Goal: Information Seeking & Learning: Check status

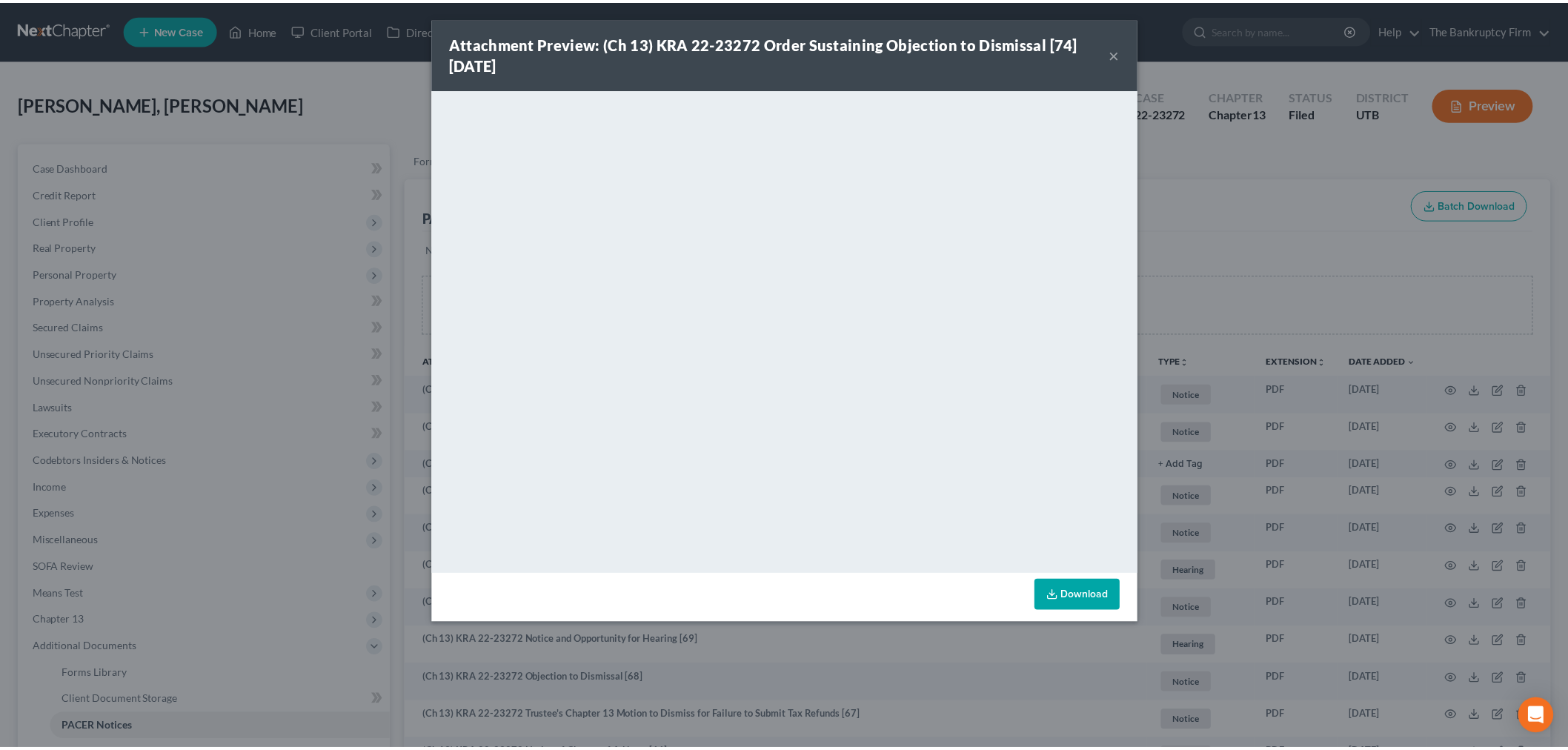
scroll to position [82, 0]
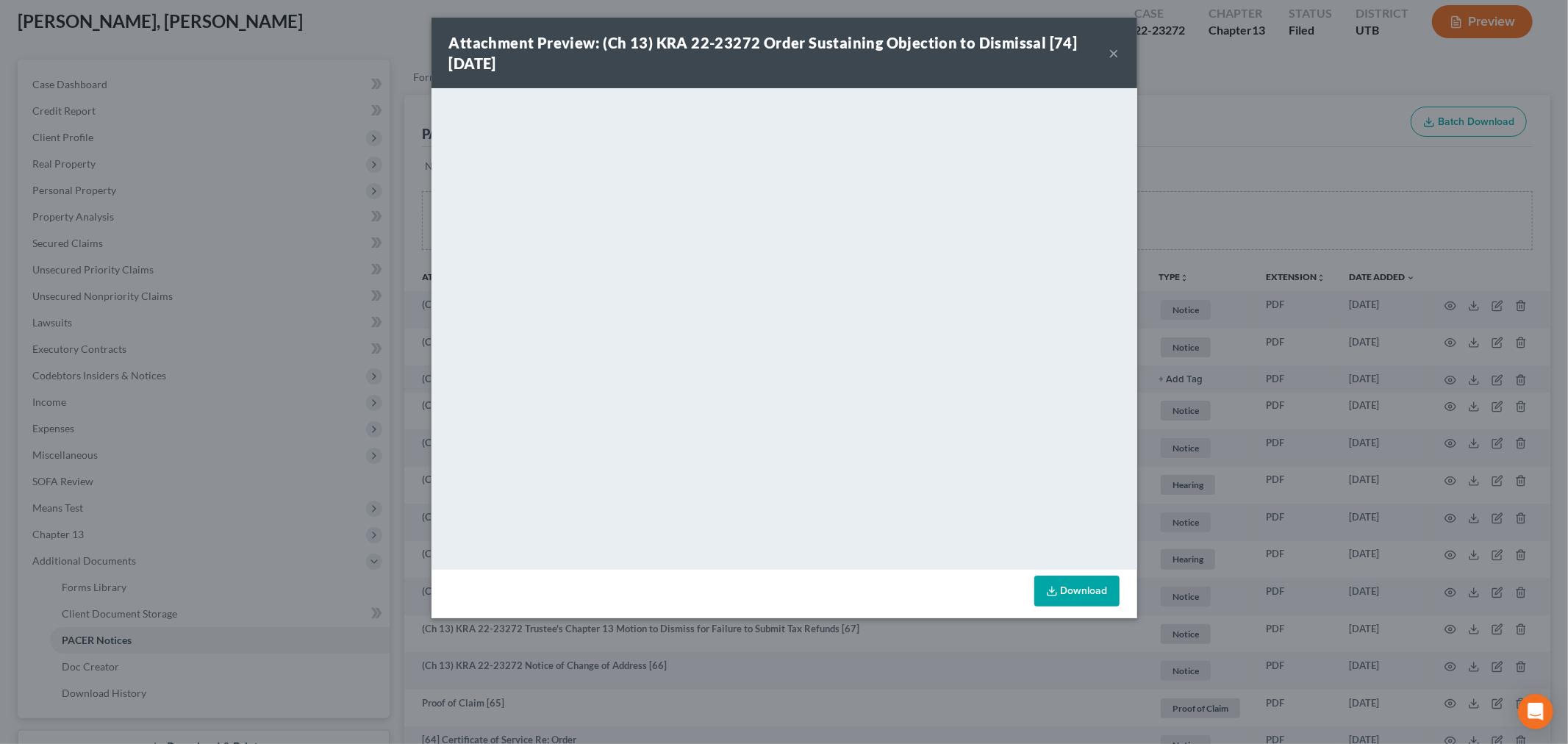
click at [1124, 54] on div "Attachment Preview: (Ch 13) KRA 22-23272 Order Sustaining Objection to Dismissa…" at bounding box center [784, 52] width 706 height 70
click at [1115, 52] on button "×" at bounding box center [1115, 52] width 11 height 17
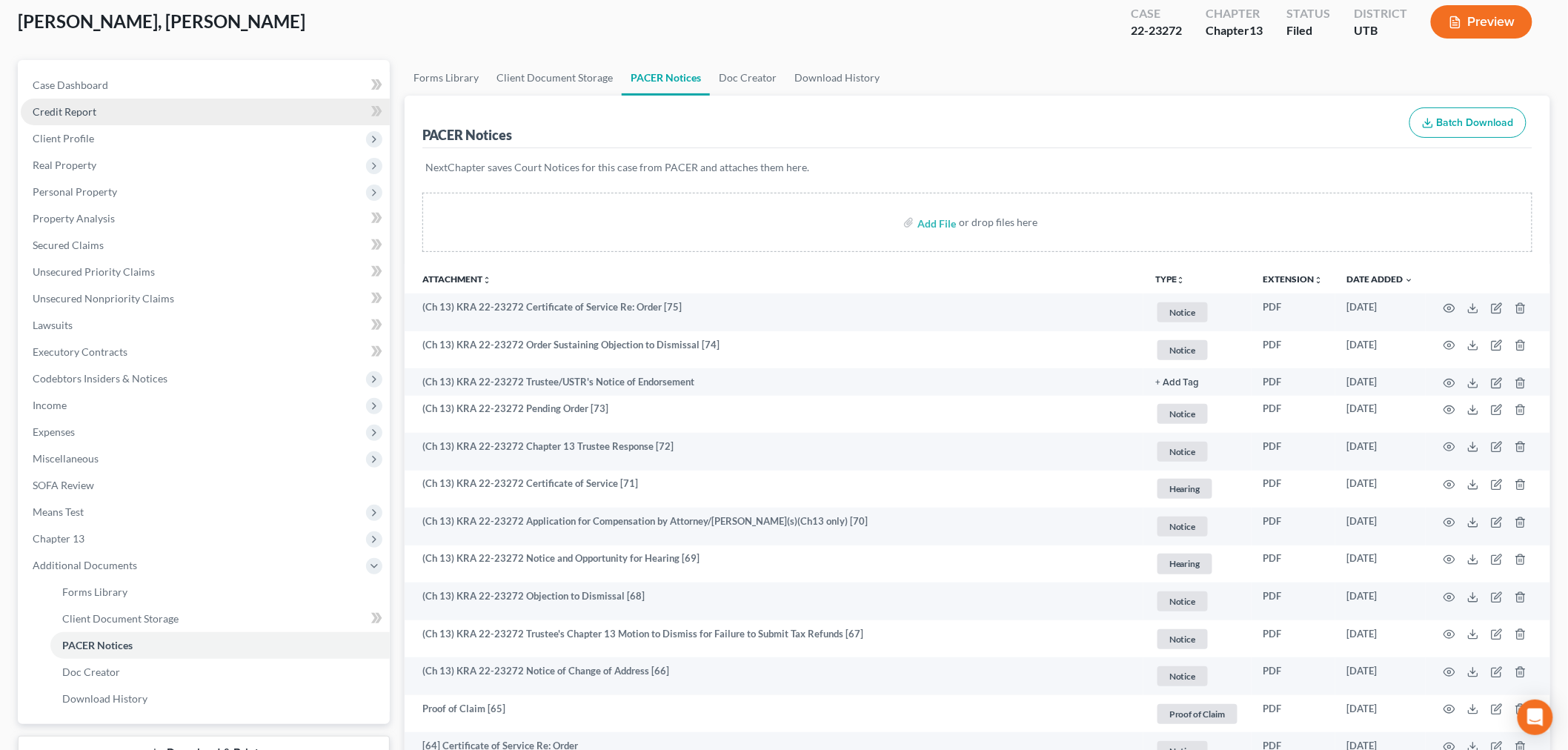
scroll to position [0, 0]
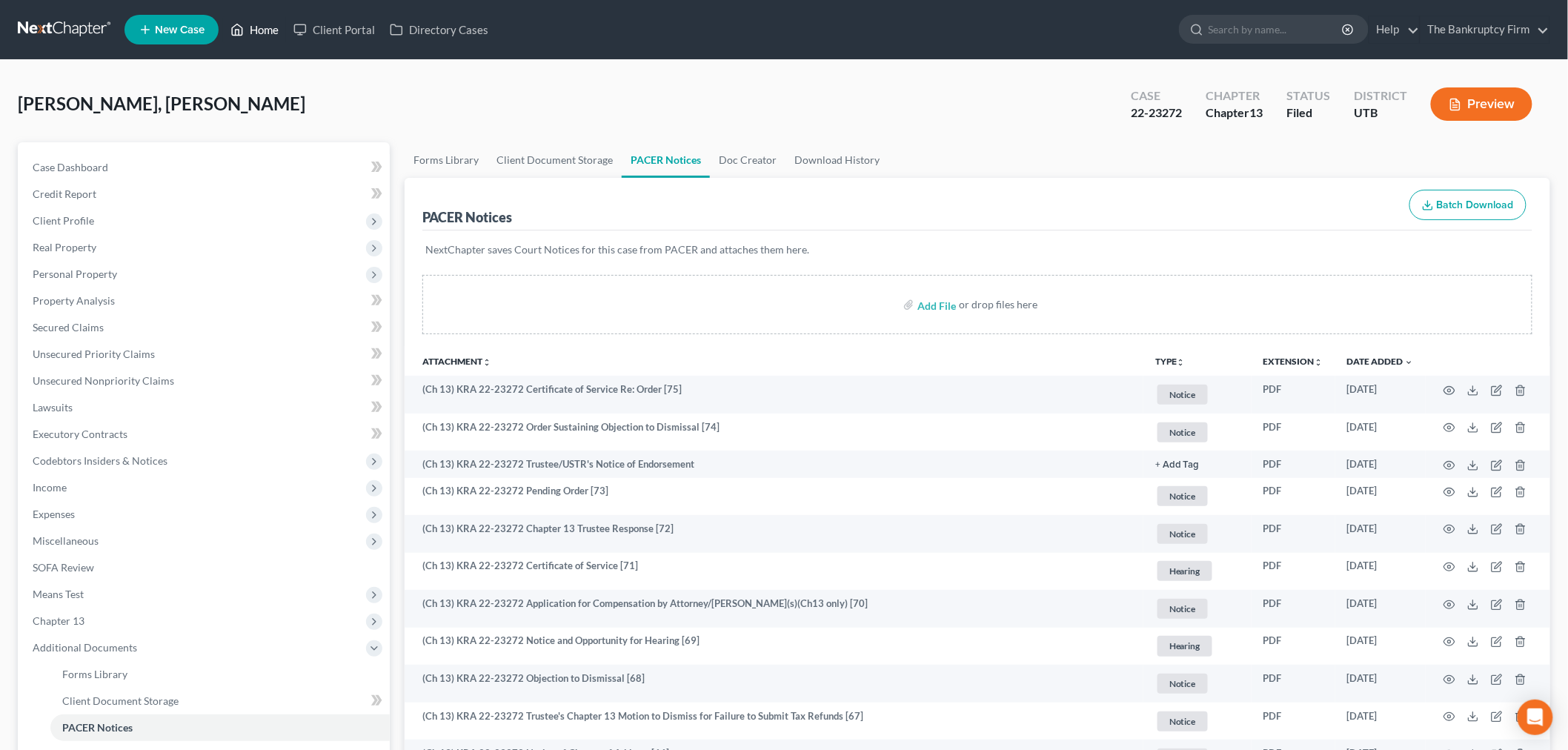
click at [270, 35] on link "Home" at bounding box center [254, 29] width 63 height 27
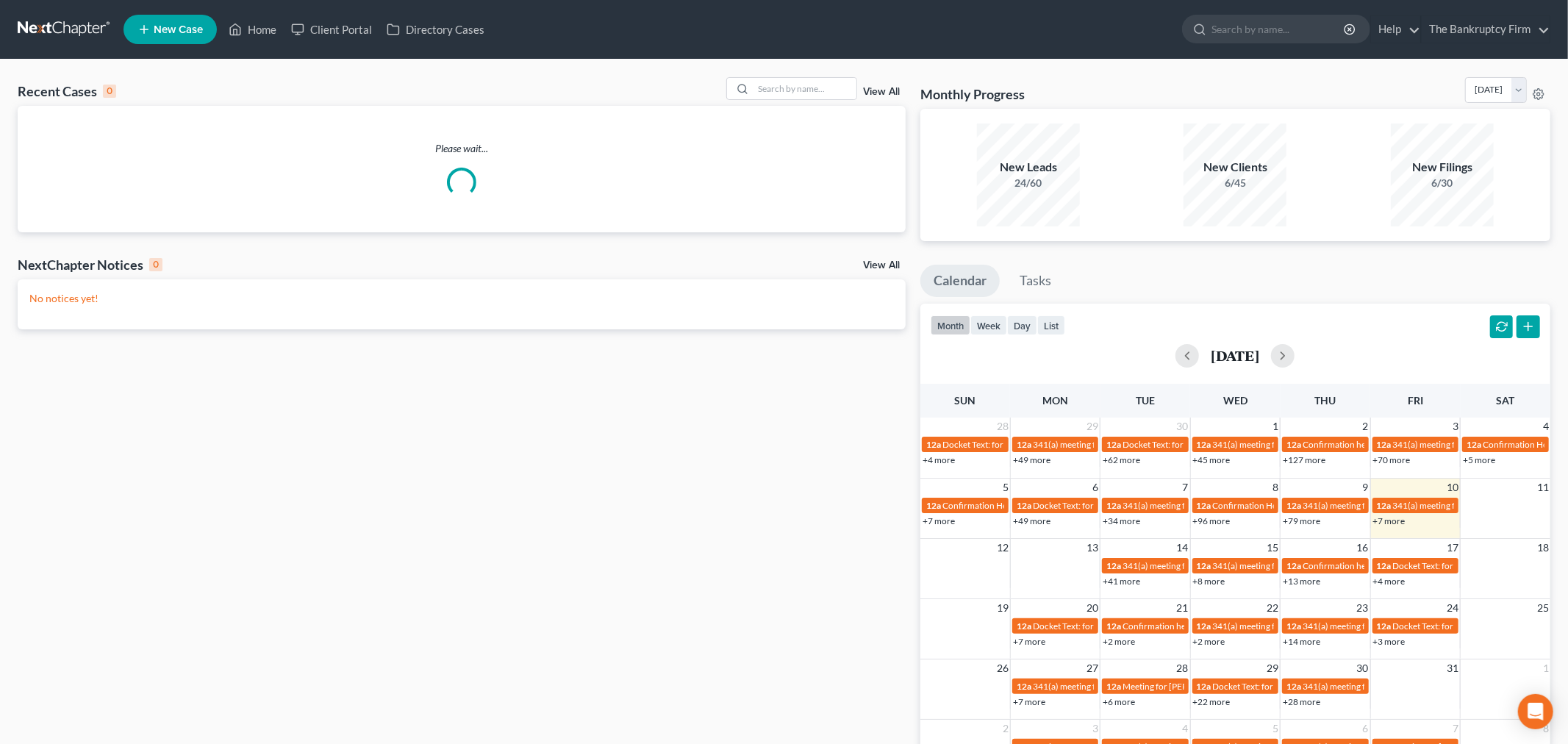
click at [873, 92] on link "View All" at bounding box center [881, 92] width 37 height 11
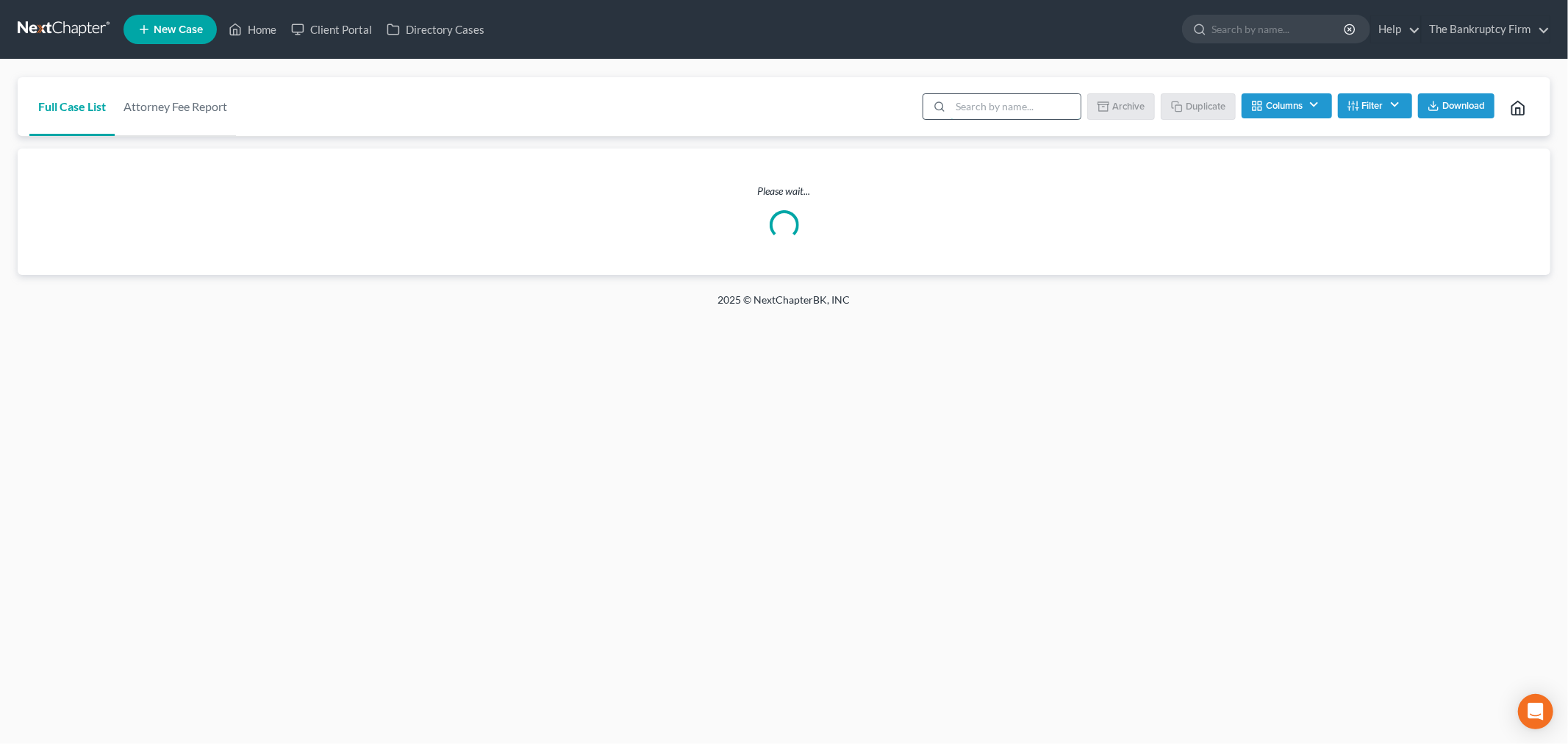
click at [979, 104] on input "search" at bounding box center [1016, 107] width 130 height 25
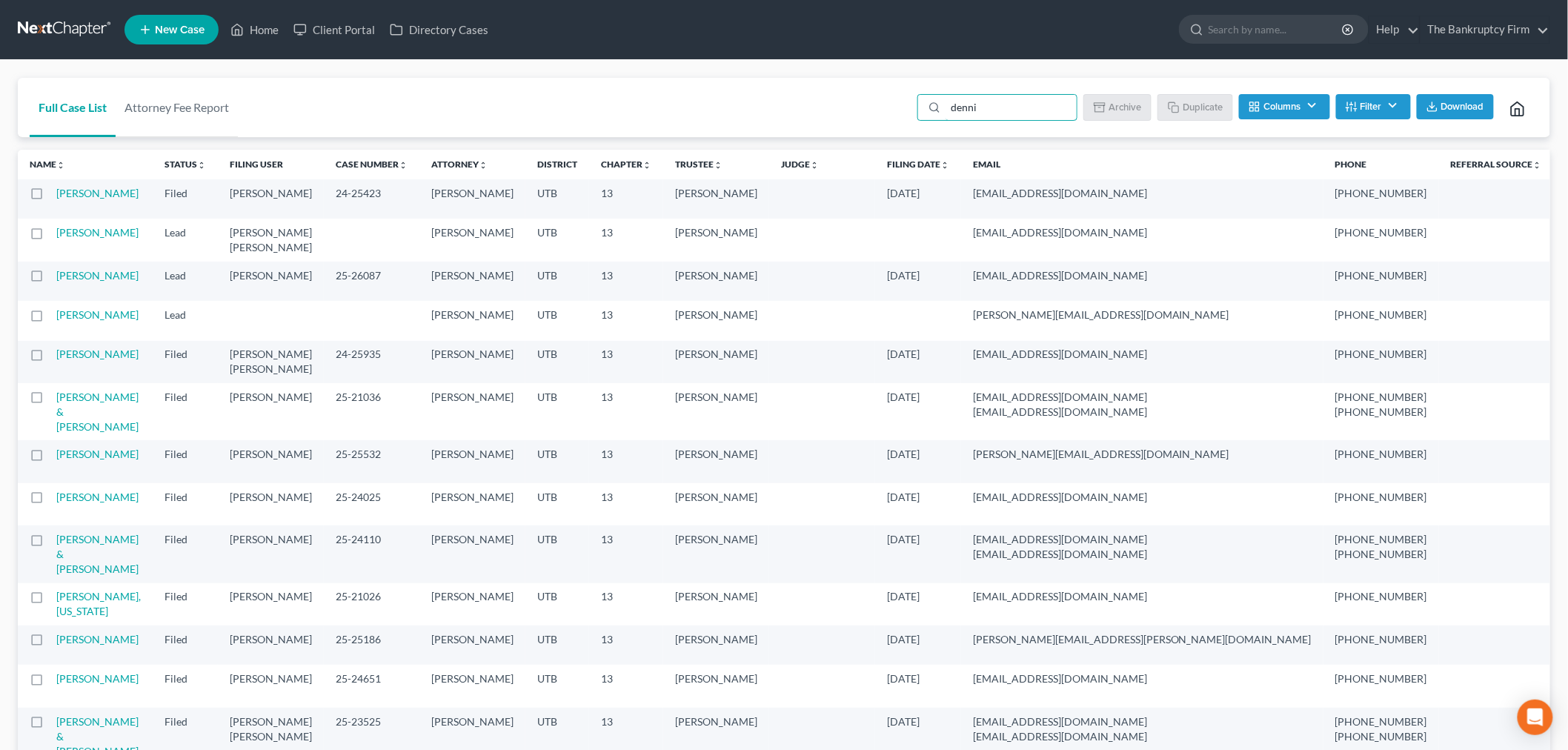
type input "[PERSON_NAME]"
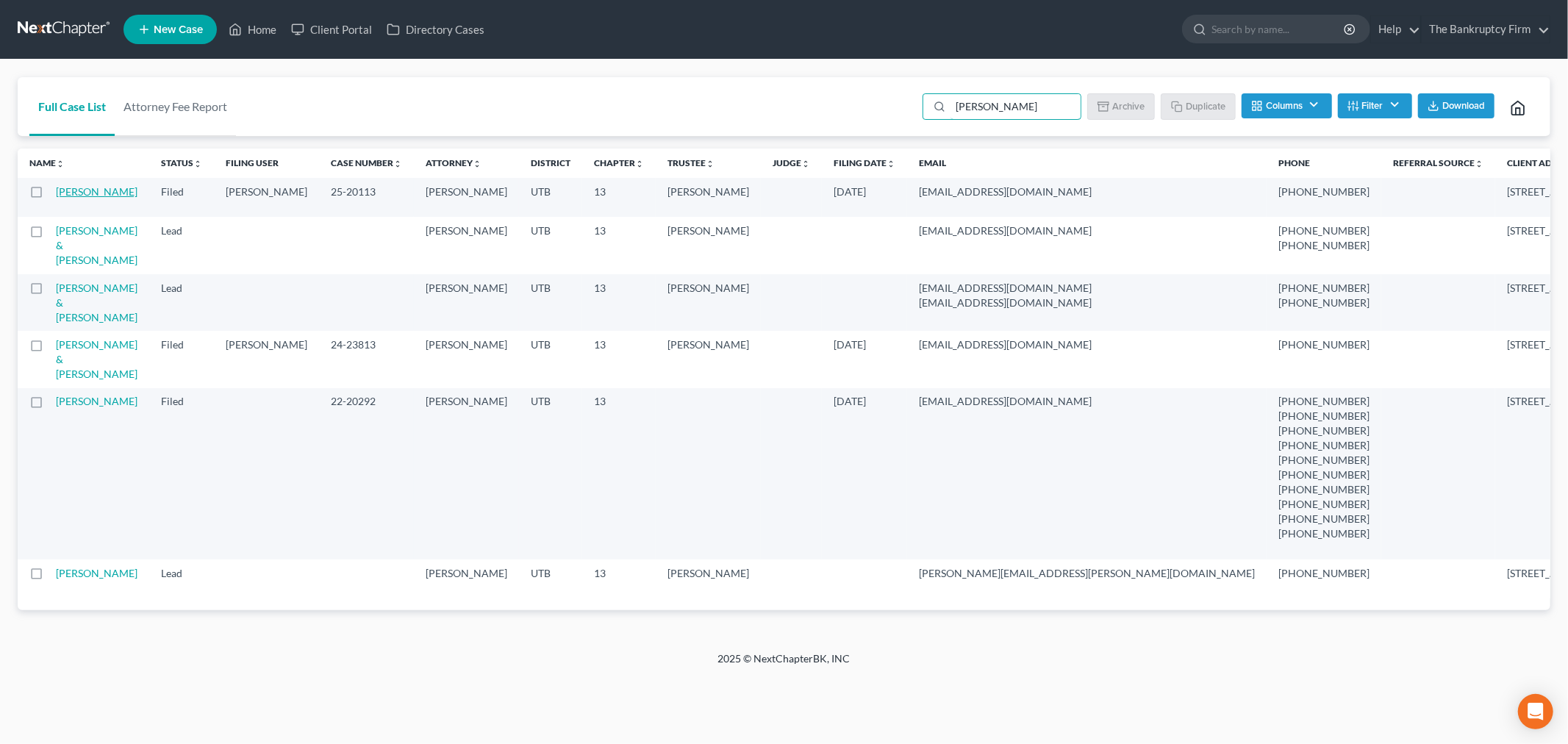
click at [90, 193] on link "[PERSON_NAME]" at bounding box center [97, 191] width 82 height 13
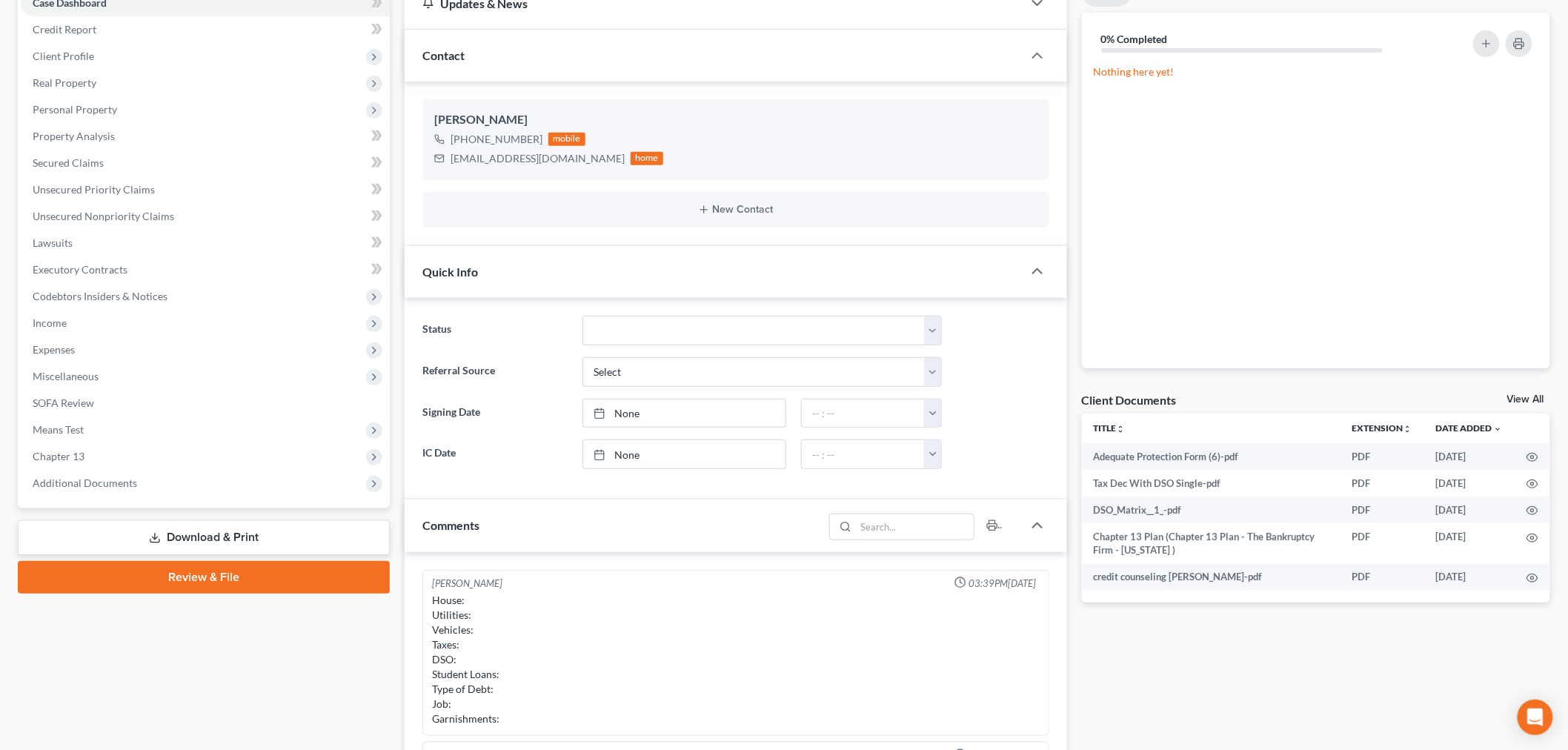
scroll to position [116, 0]
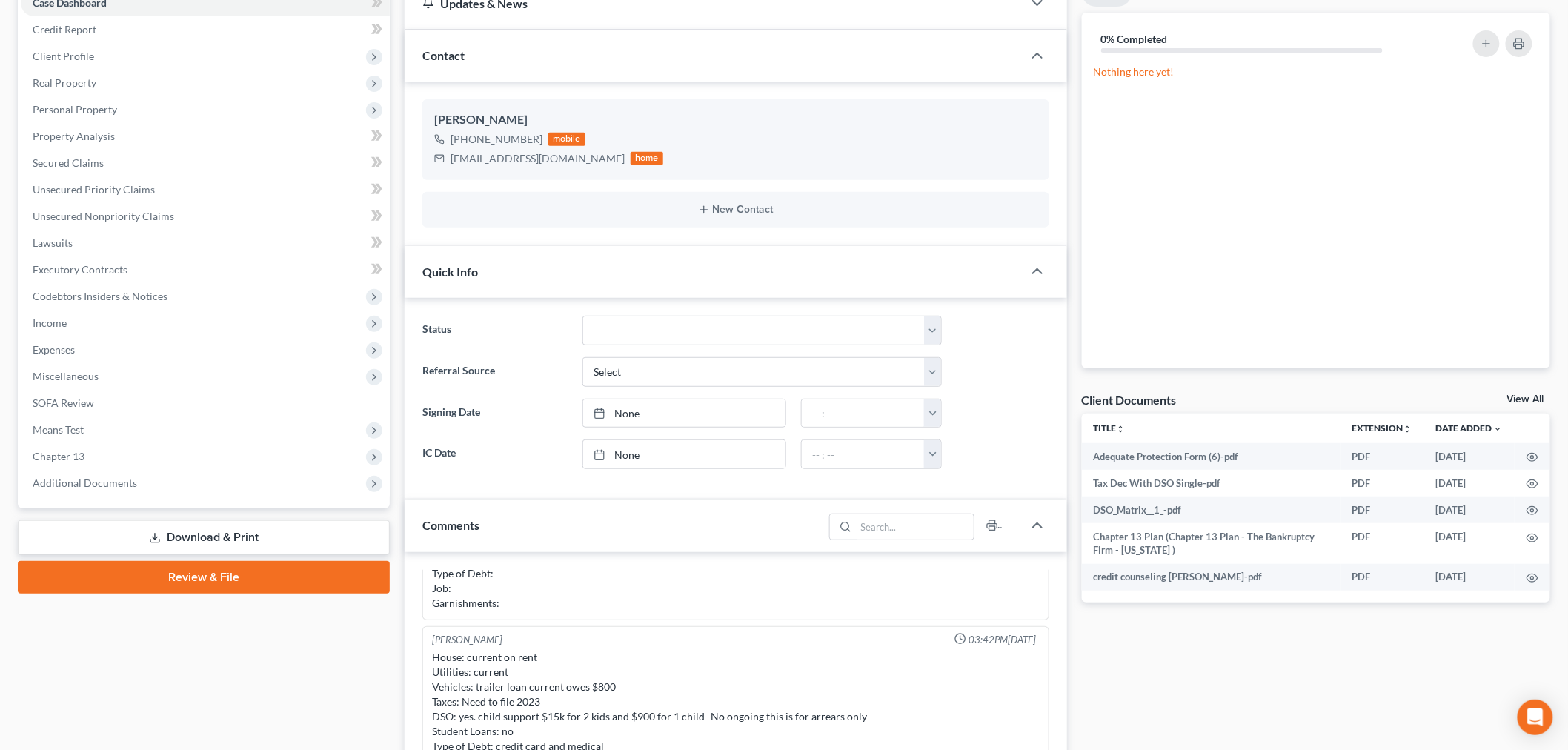
click at [198, 489] on span "Additional Documents" at bounding box center [205, 483] width 369 height 27
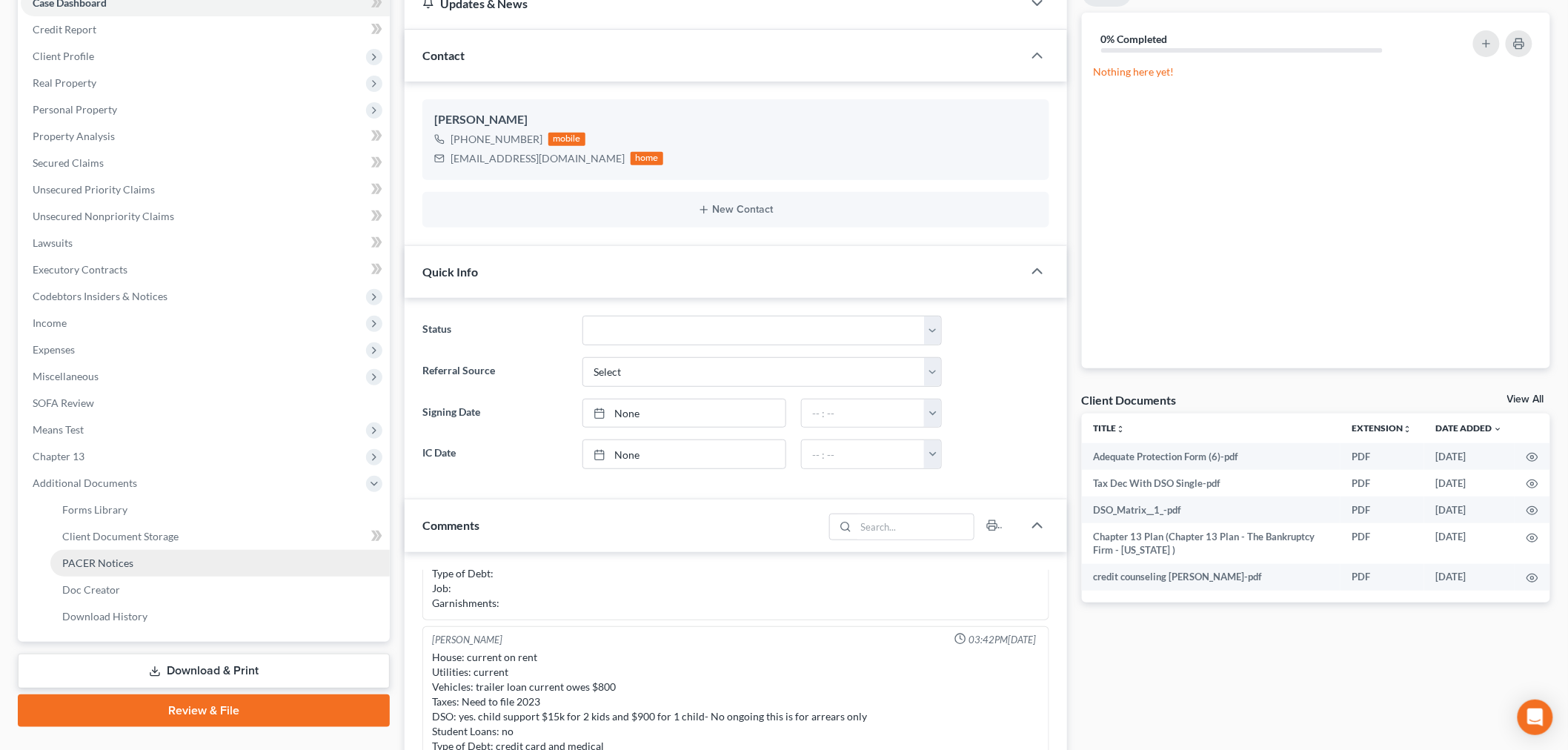
click at [171, 563] on link "PACER Notices" at bounding box center [220, 563] width 340 height 27
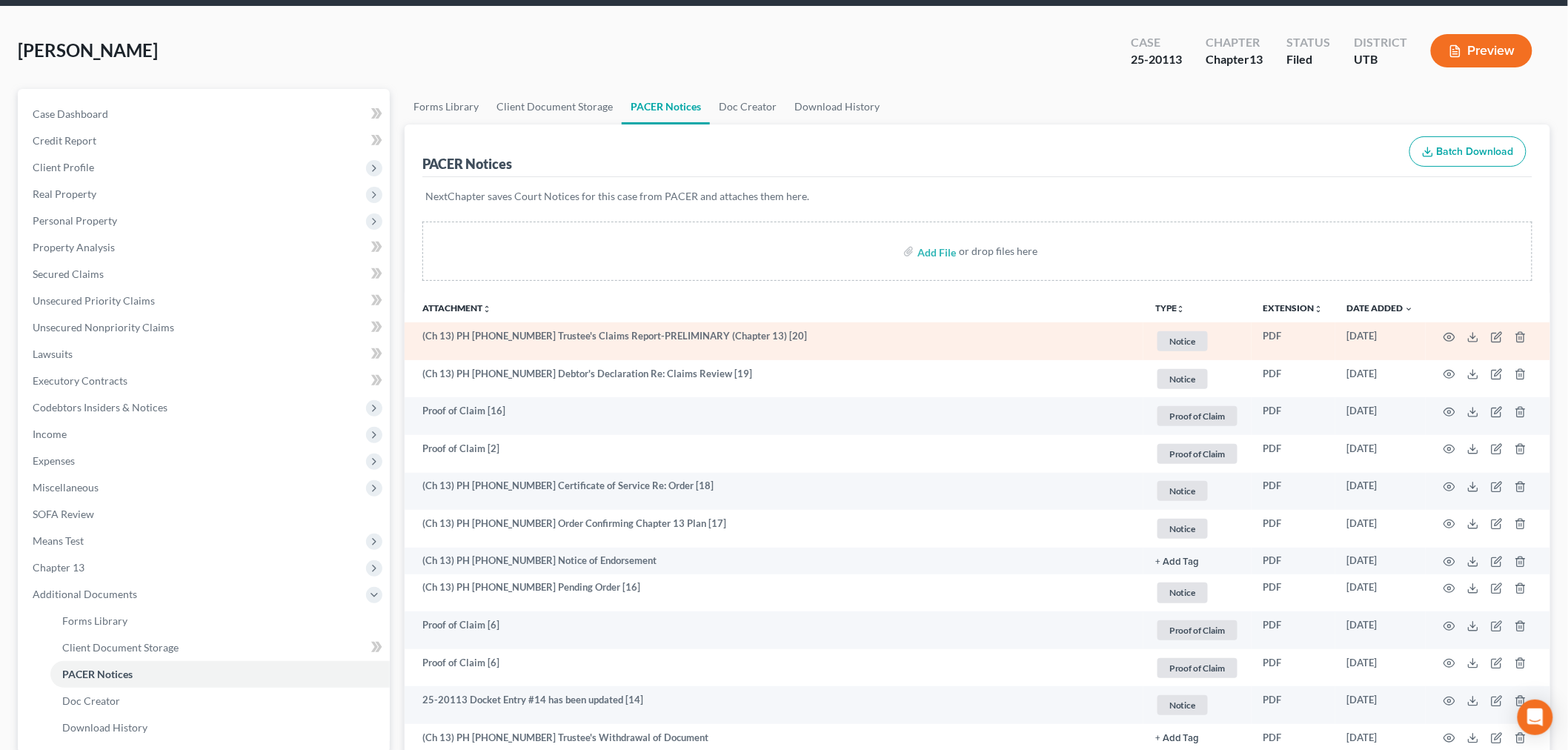
scroll to position [82, 0]
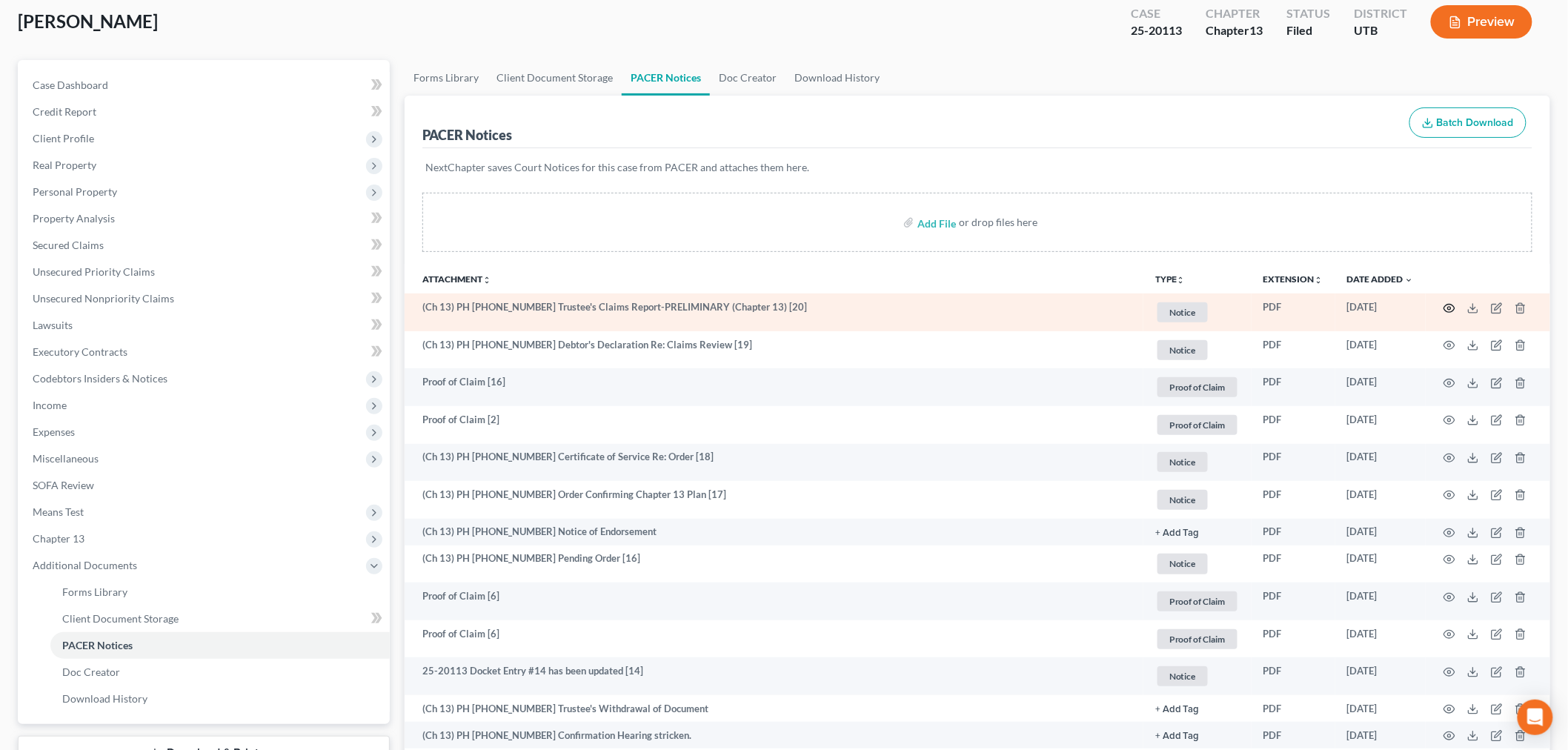
click at [1447, 309] on icon "button" at bounding box center [1449, 308] width 12 height 12
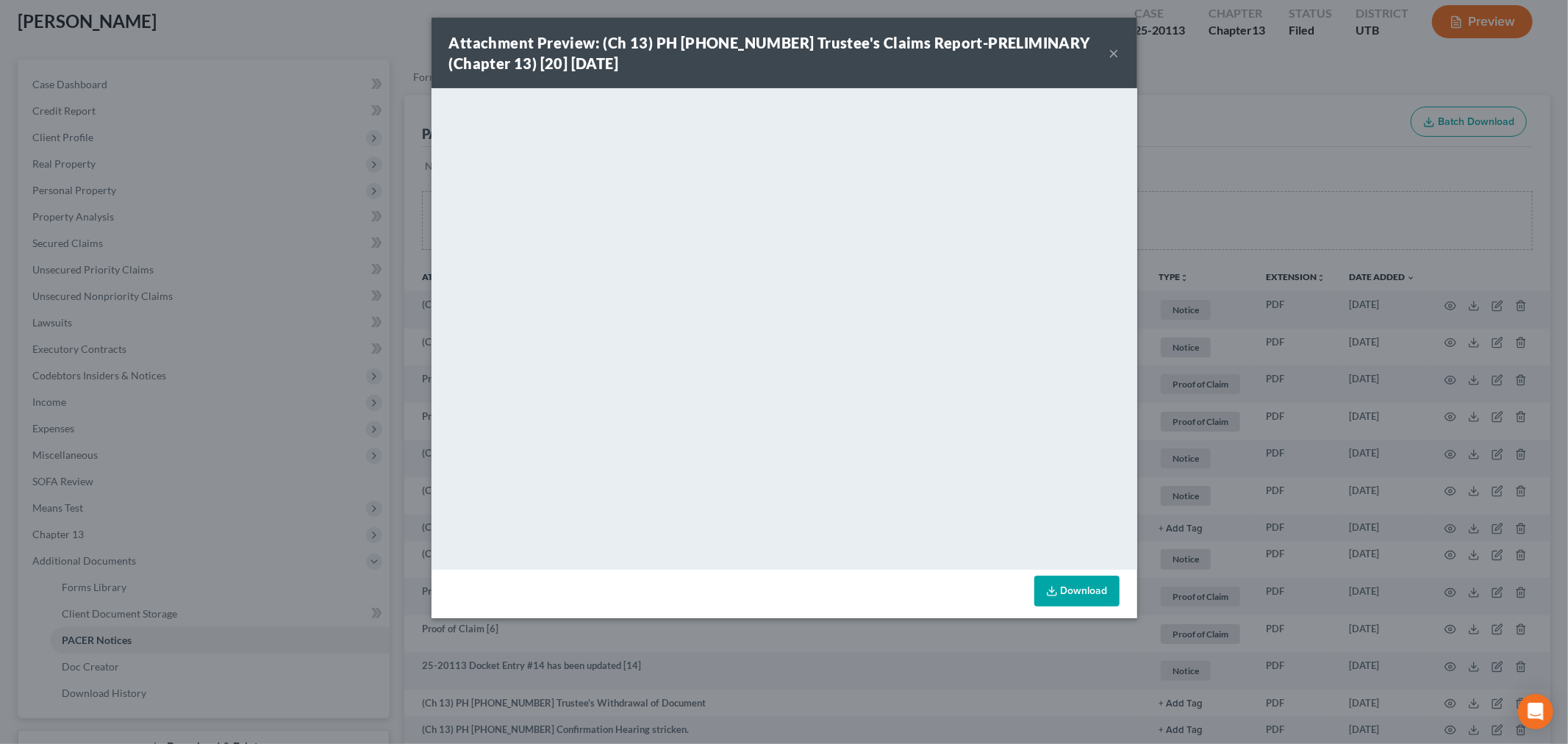
click at [1111, 54] on button "×" at bounding box center [1115, 52] width 11 height 17
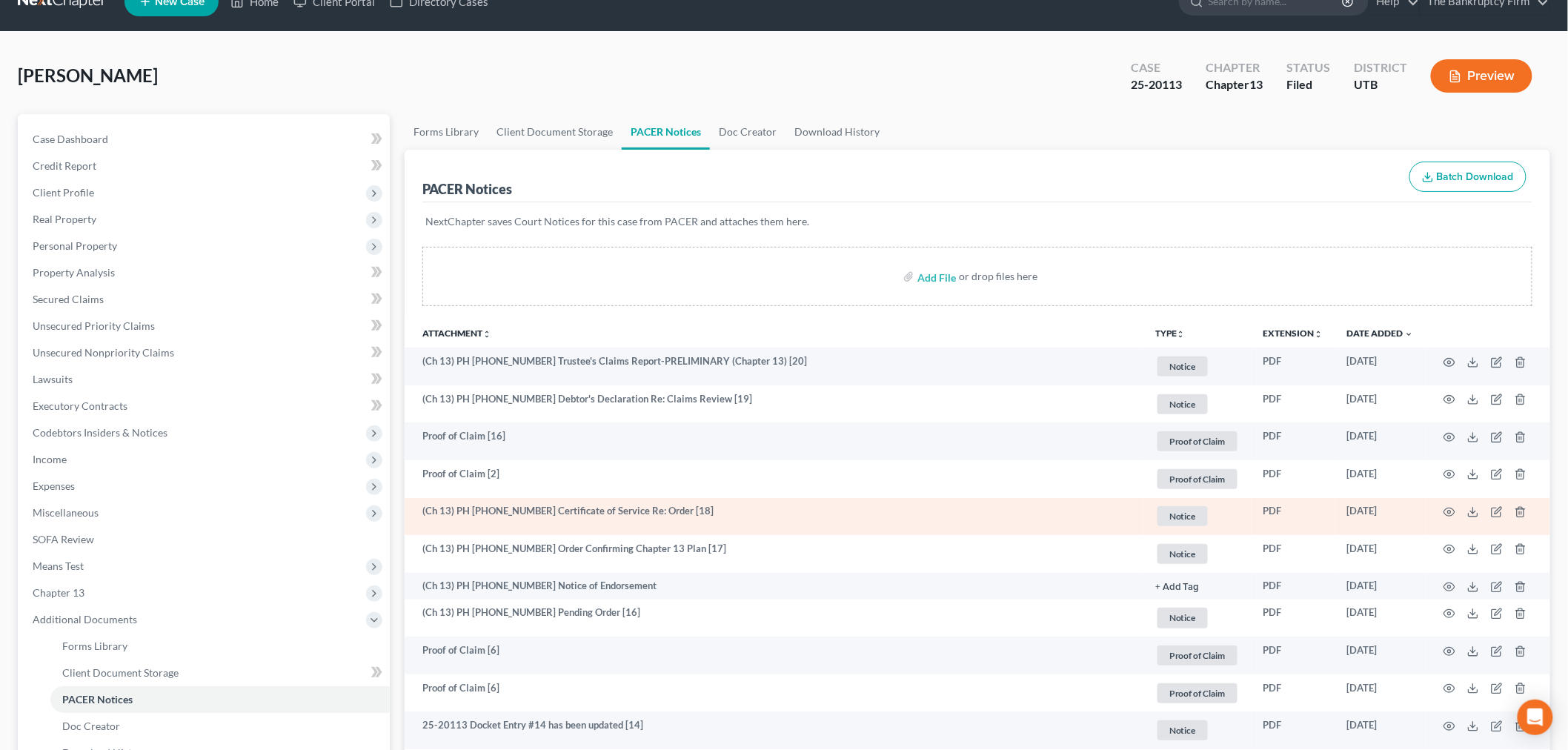
scroll to position [0, 0]
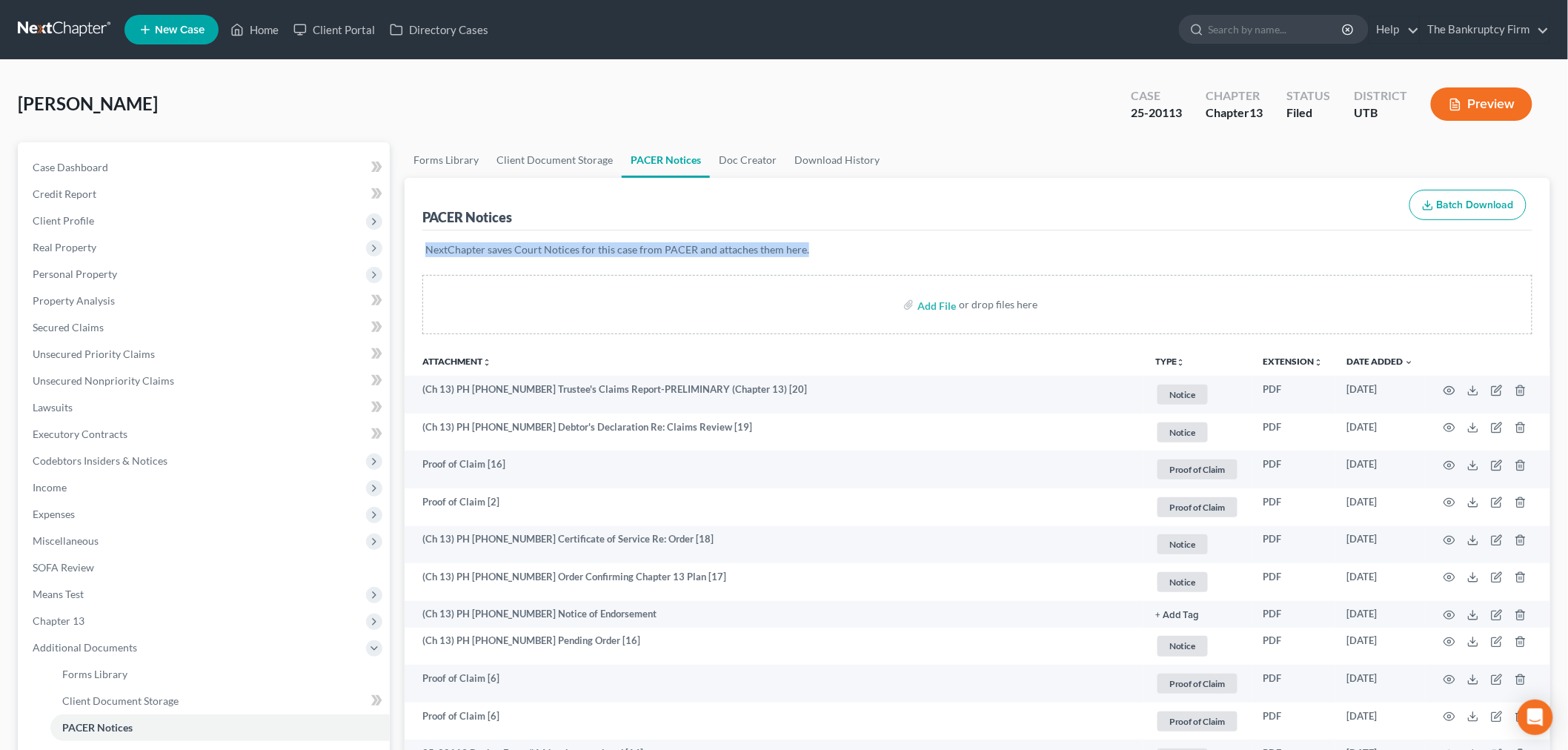
drag, startPoint x: 824, startPoint y: 250, endPoint x: 415, endPoint y: 244, distance: 409.0
click at [831, 222] on div "PACER Notices Batch Download" at bounding box center [977, 204] width 1110 height 53
drag, startPoint x: 819, startPoint y: 245, endPoint x: 433, endPoint y: 256, distance: 386.2
click at [426, 269] on div "NextChapter saves Court Notices for this case from PACER and attaches them here." at bounding box center [977, 259] width 1110 height 56
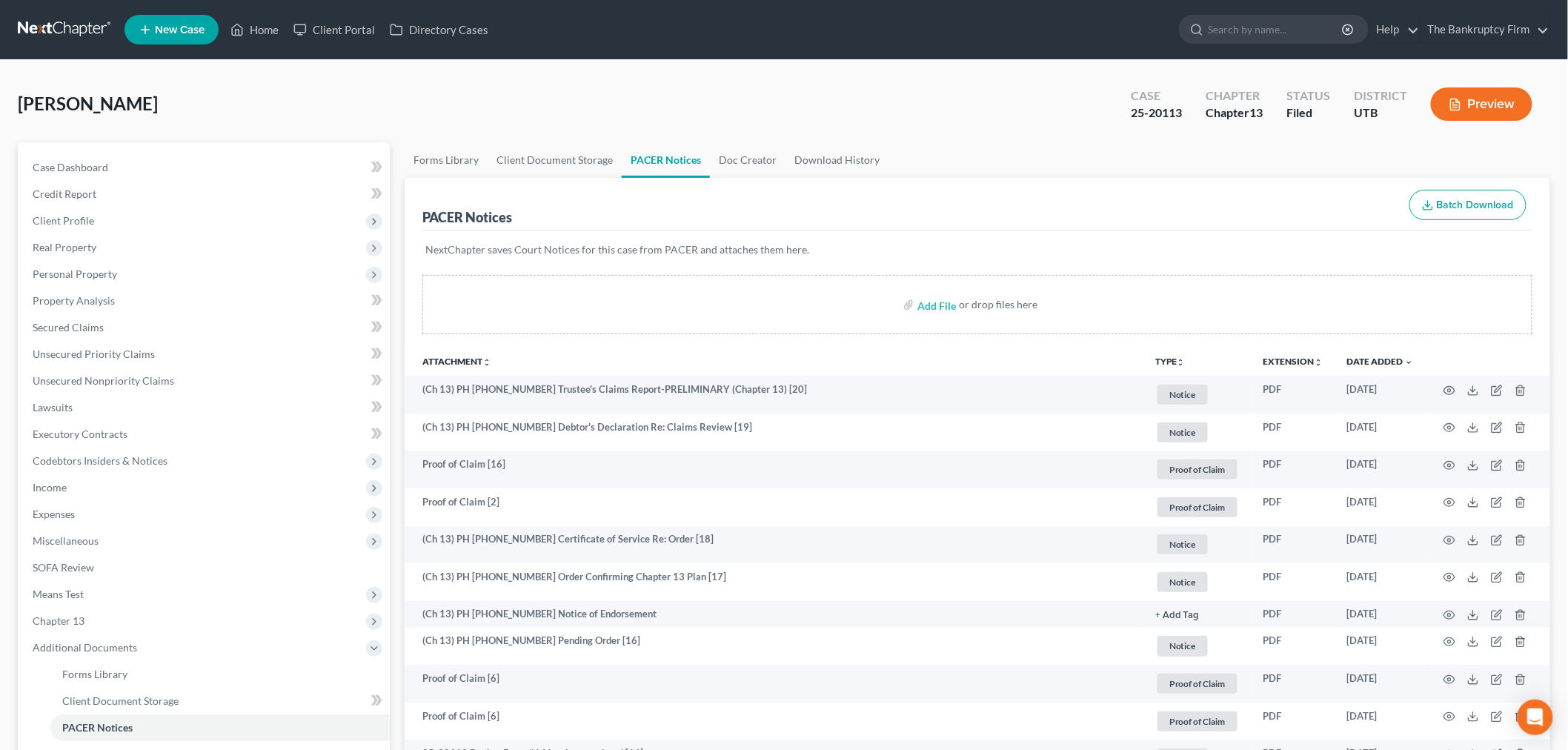
click at [252, 45] on ul "New Case Home Client Portal Directory Cases - No Result - See all results Or Pr…" at bounding box center [837, 30] width 1426 height 39
click at [238, 23] on icon at bounding box center [238, 29] width 14 height 18
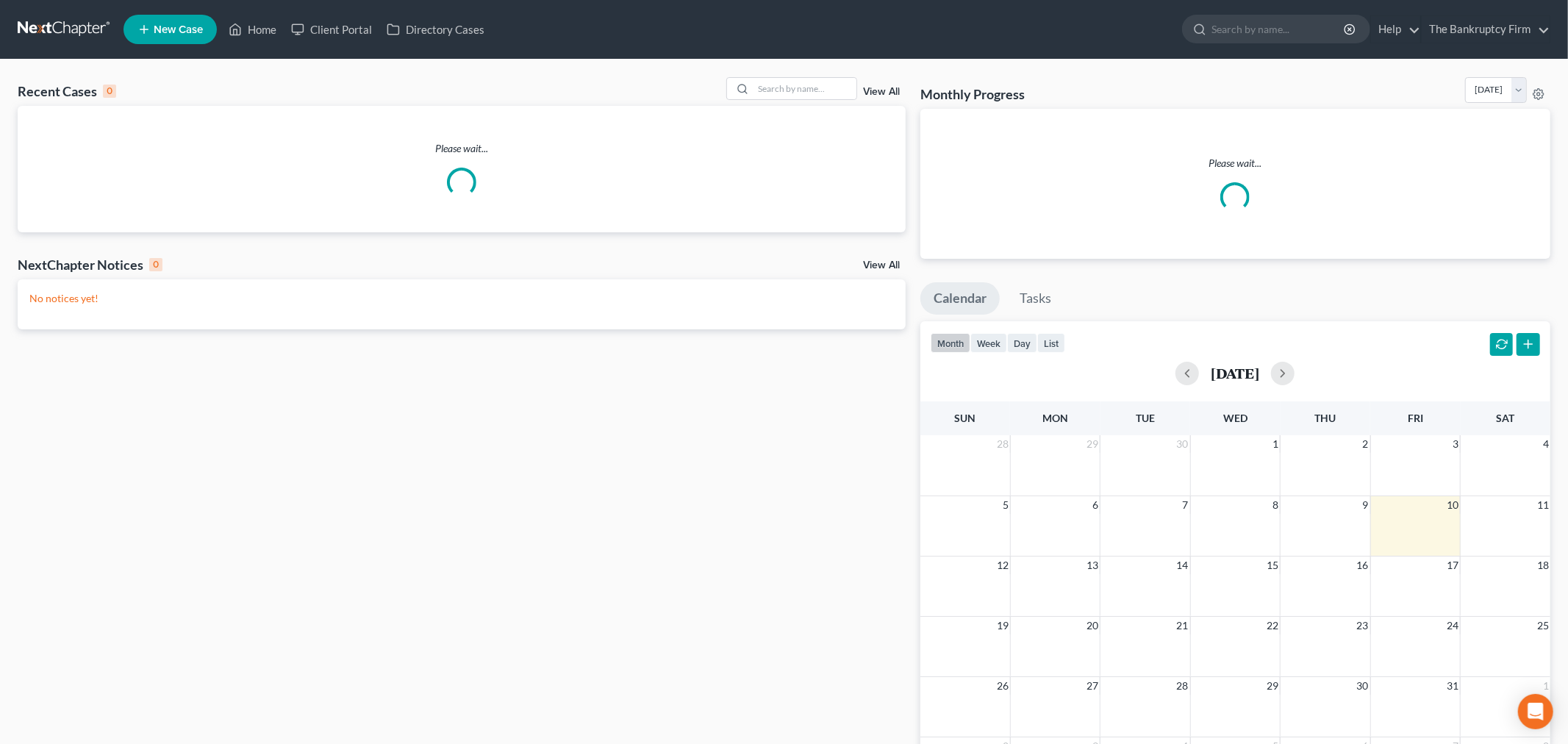
click at [866, 92] on link "View All" at bounding box center [881, 92] width 37 height 11
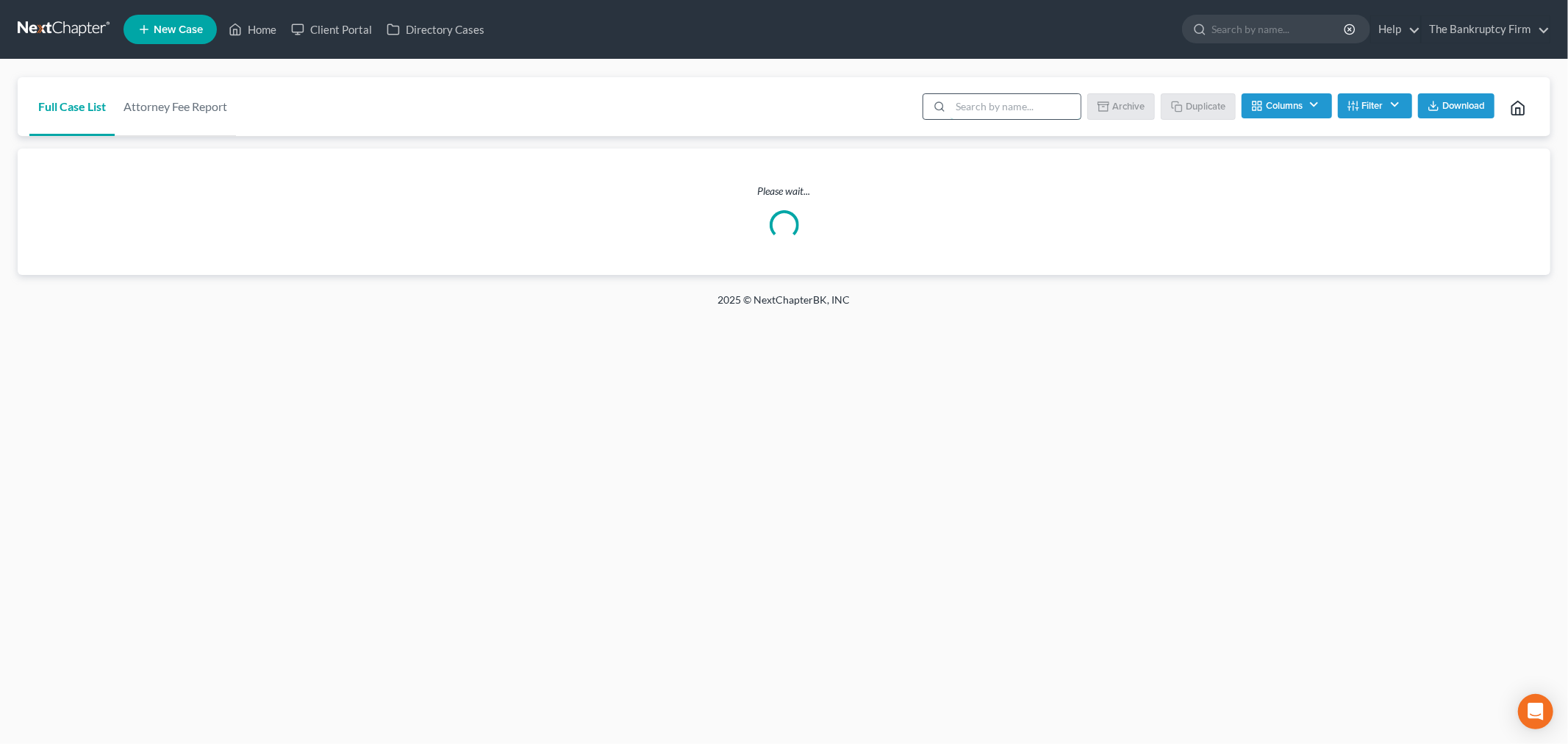
click at [973, 96] on input "search" at bounding box center [1016, 107] width 130 height 25
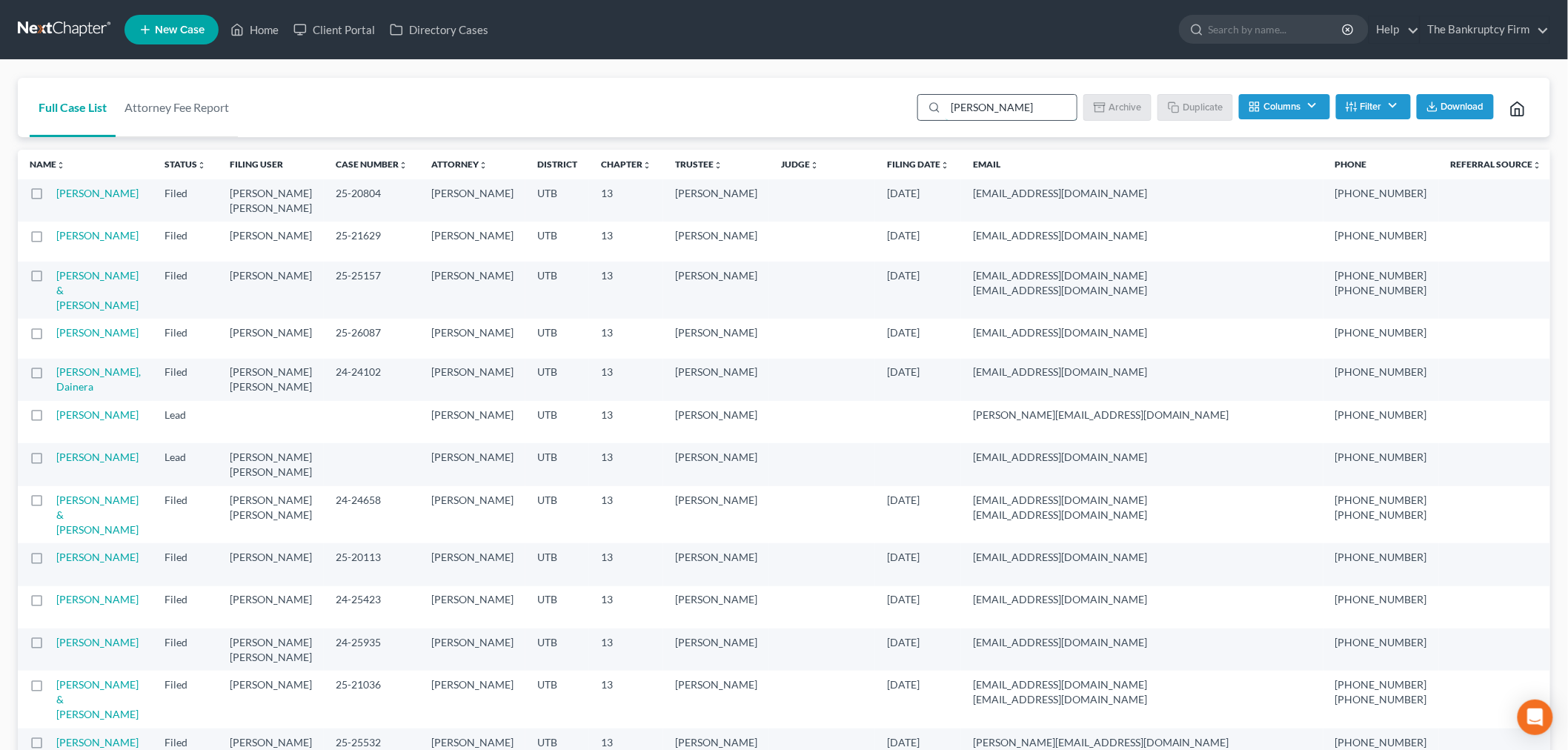
type input "[PERSON_NAME]"
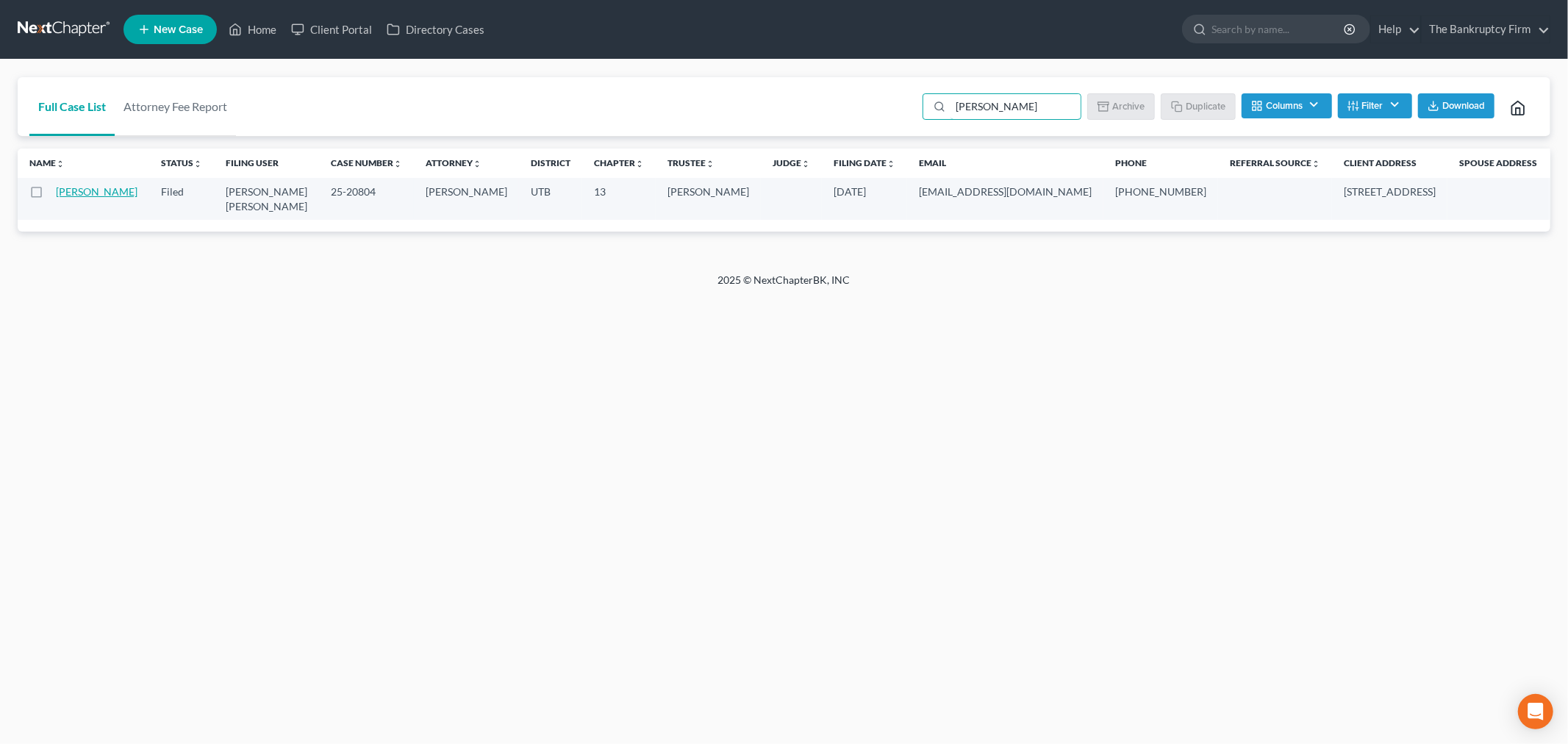
click at [74, 198] on link "[PERSON_NAME]" at bounding box center [97, 191] width 82 height 13
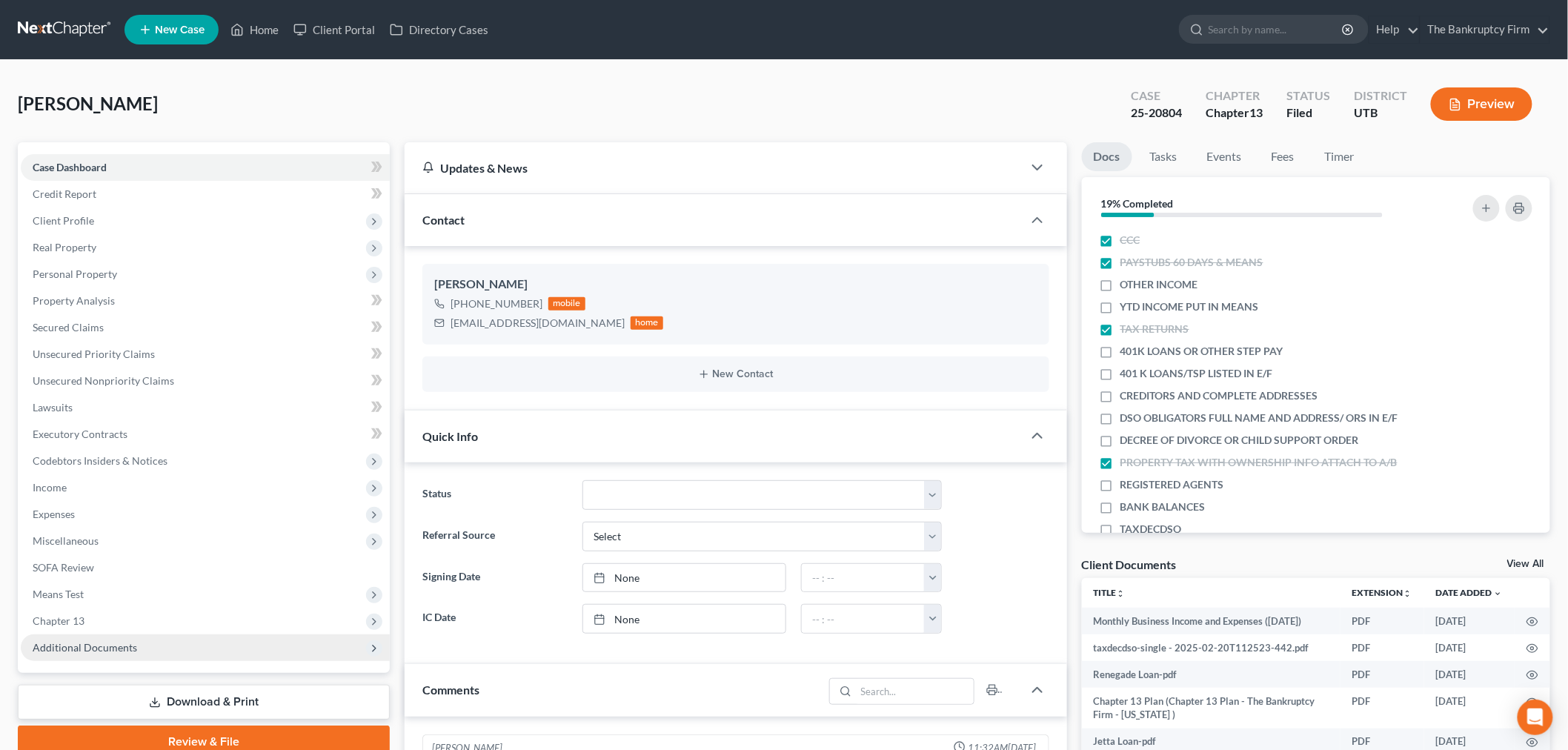
click at [68, 656] on span "Additional Documents" at bounding box center [205, 647] width 369 height 27
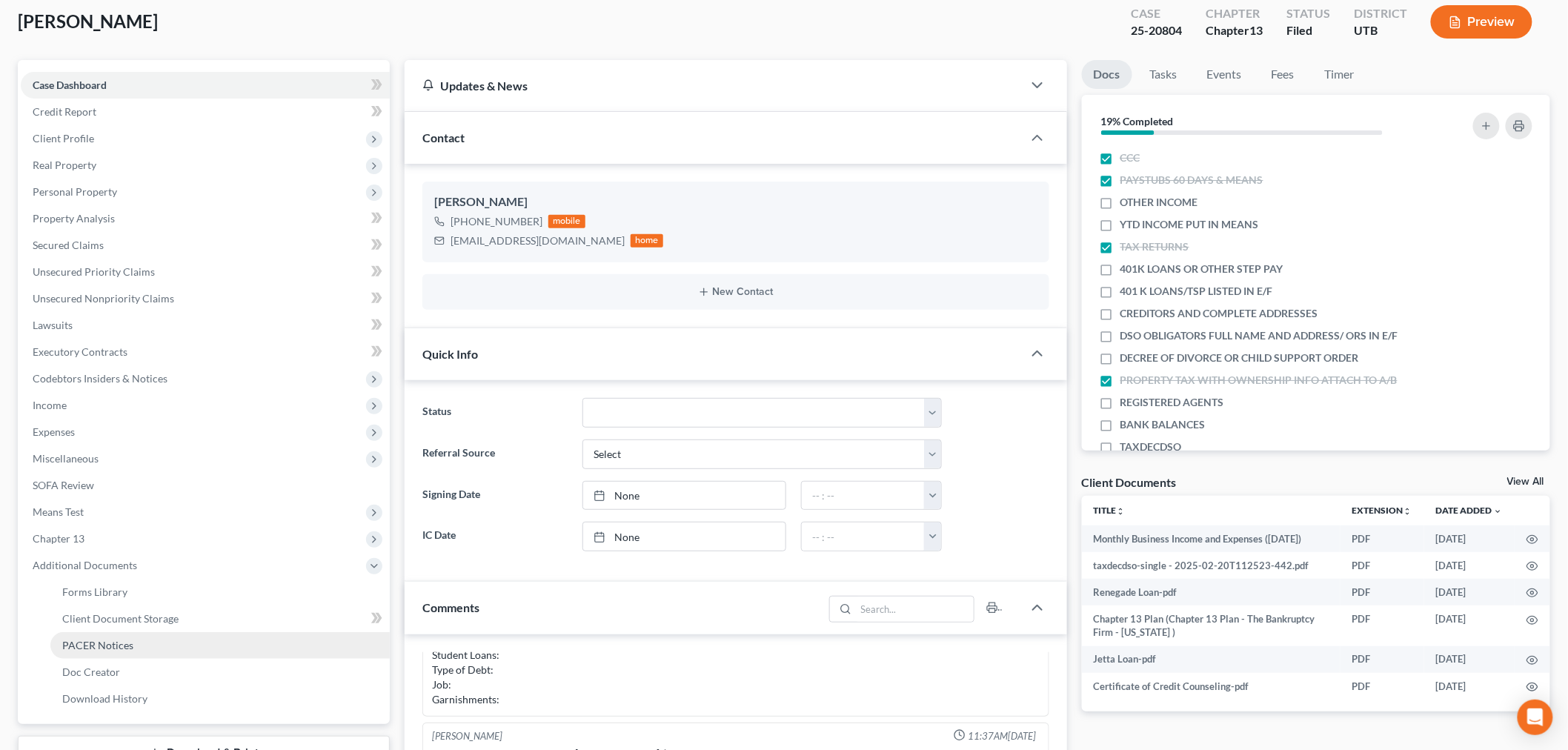
click at [102, 646] on span "PACER Notices" at bounding box center [97, 645] width 71 height 13
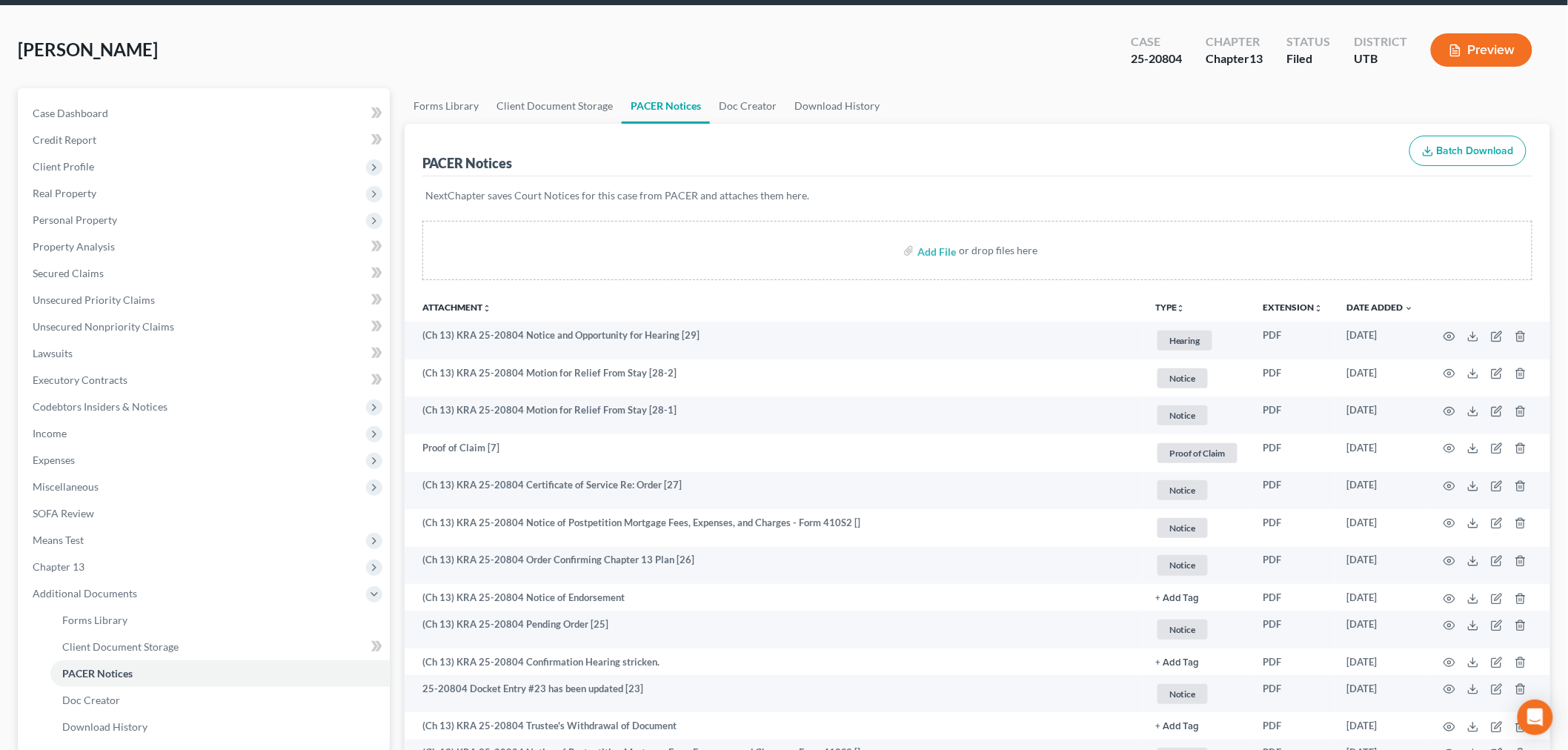
scroll to position [164, 0]
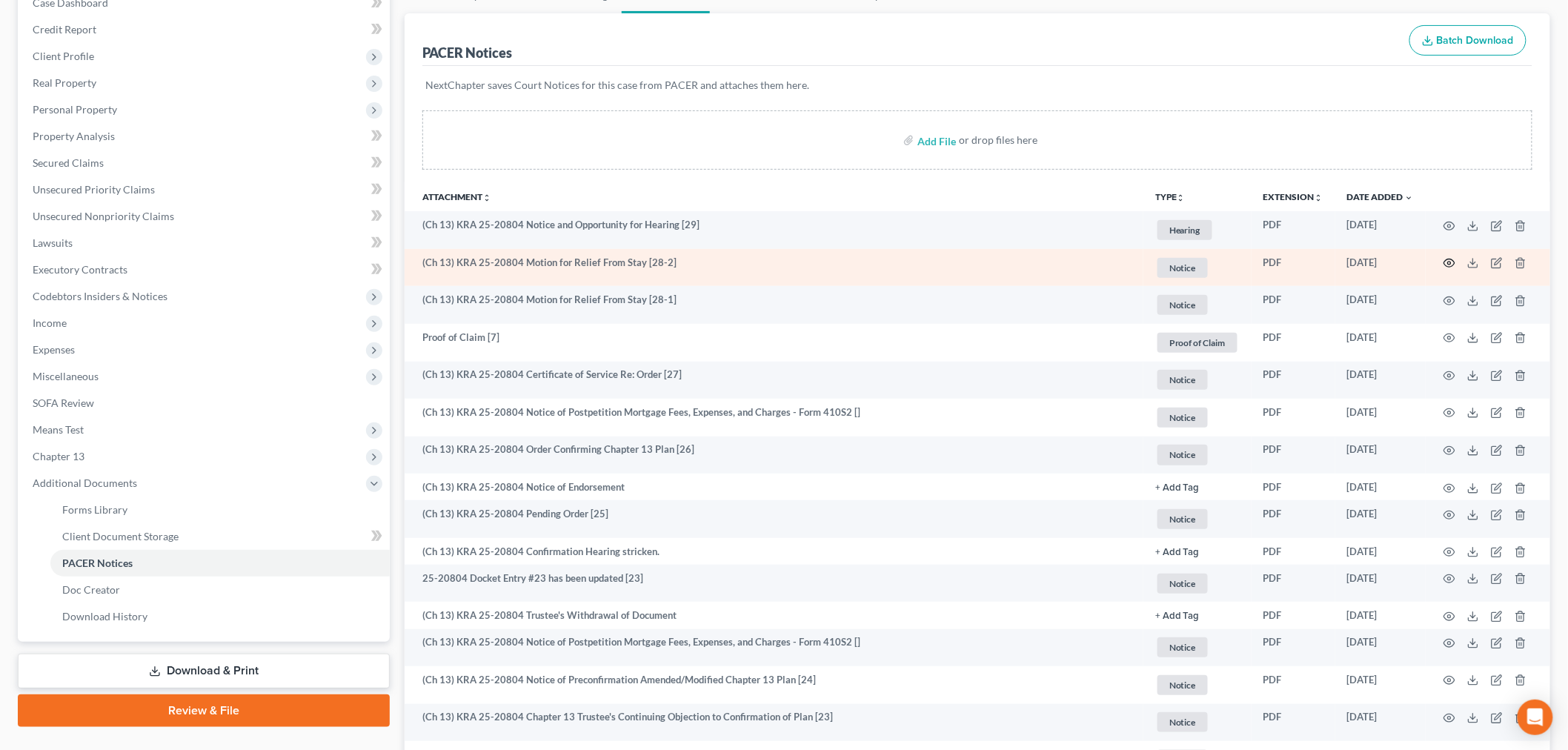
click at [1452, 263] on icon "button" at bounding box center [1449, 263] width 12 height 12
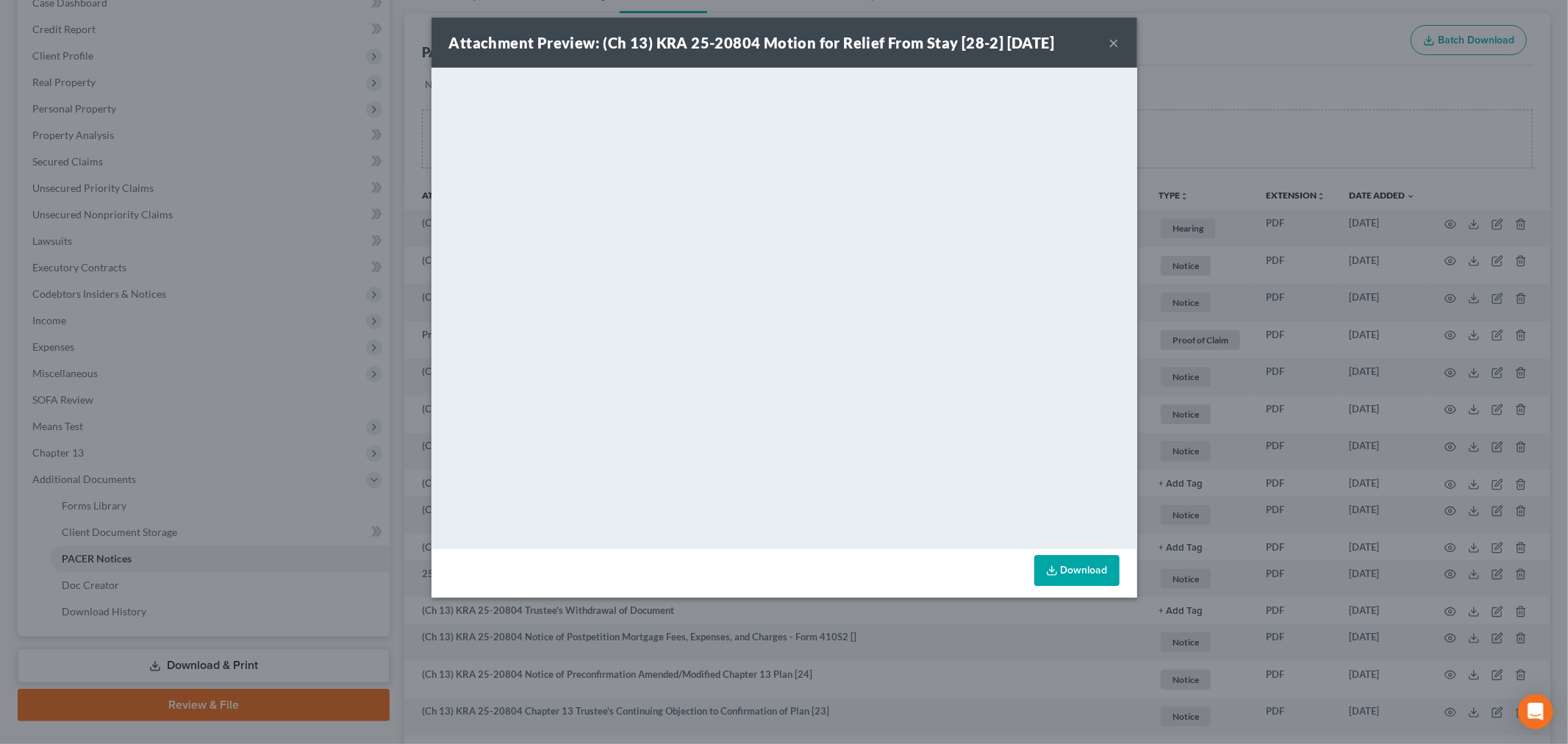
click at [1121, 48] on div "Attachment Preview: (Ch 13) KRA 25-20804 Motion for Relief From Stay [28-2] [DA…" at bounding box center [784, 42] width 706 height 50
click at [1119, 47] on button "×" at bounding box center [1115, 42] width 11 height 17
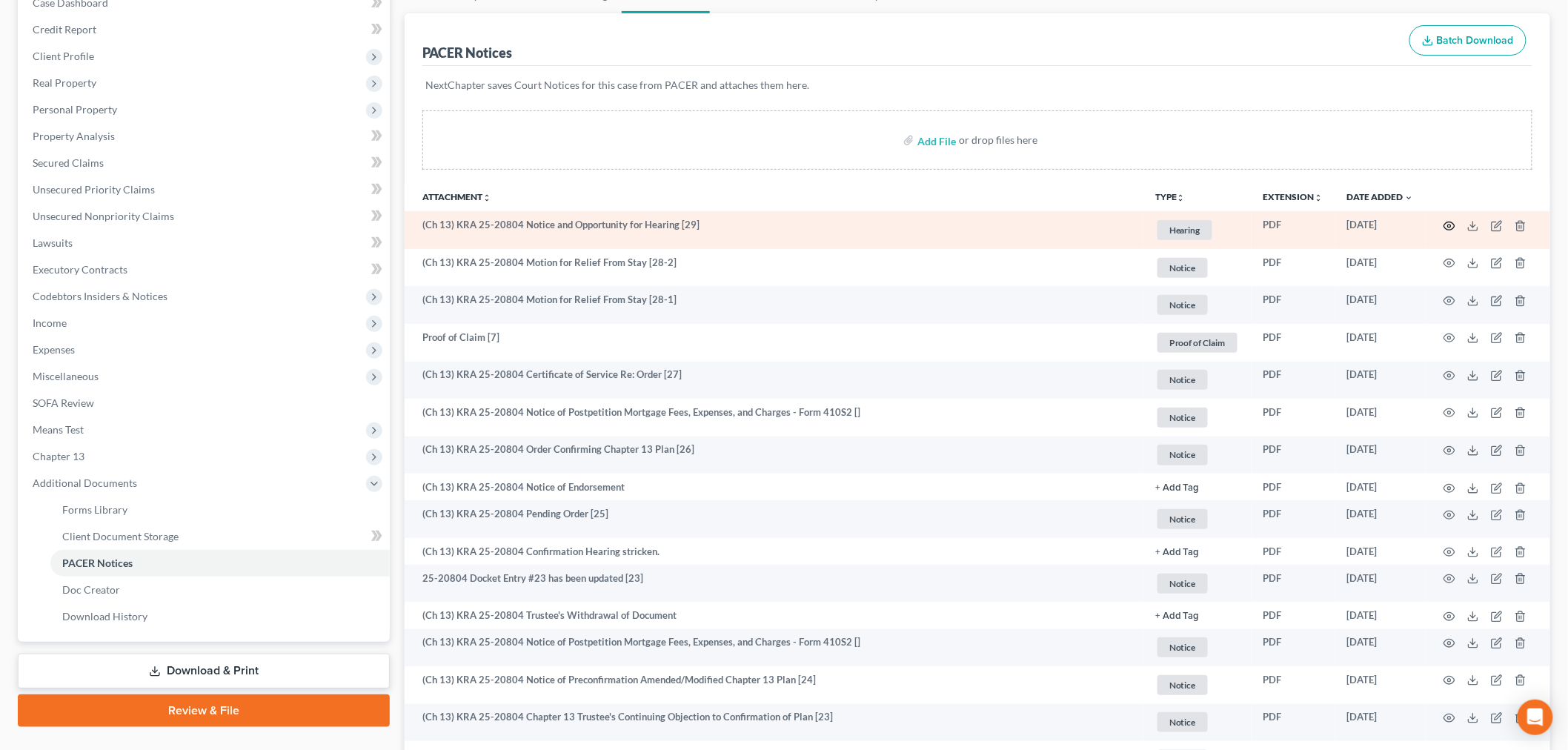
click at [1445, 222] on icon "button" at bounding box center [1449, 226] width 12 height 12
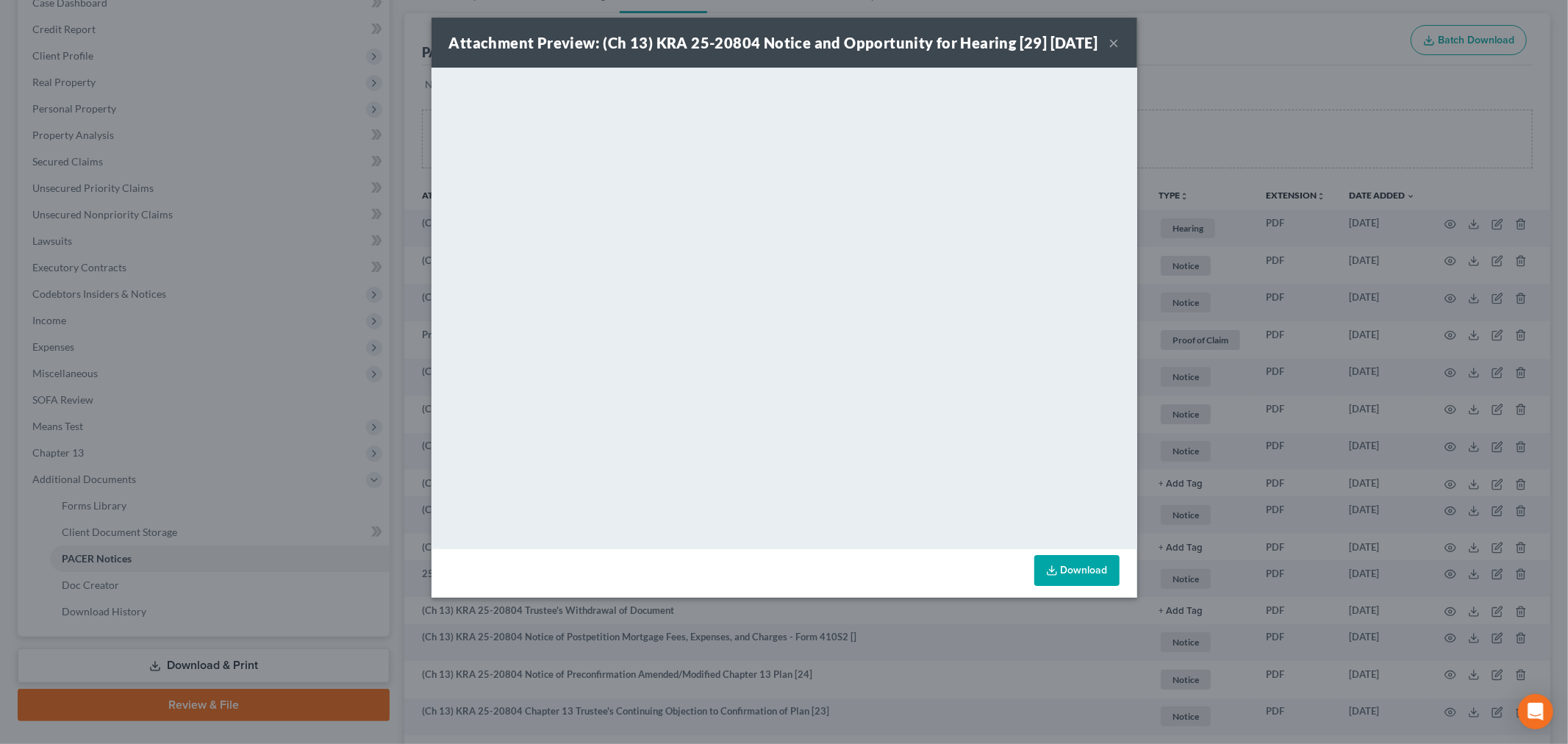
drag, startPoint x: 1109, startPoint y: 54, endPoint x: 1025, endPoint y: 93, distance: 92.6
click at [1110, 51] on button "×" at bounding box center [1115, 42] width 11 height 17
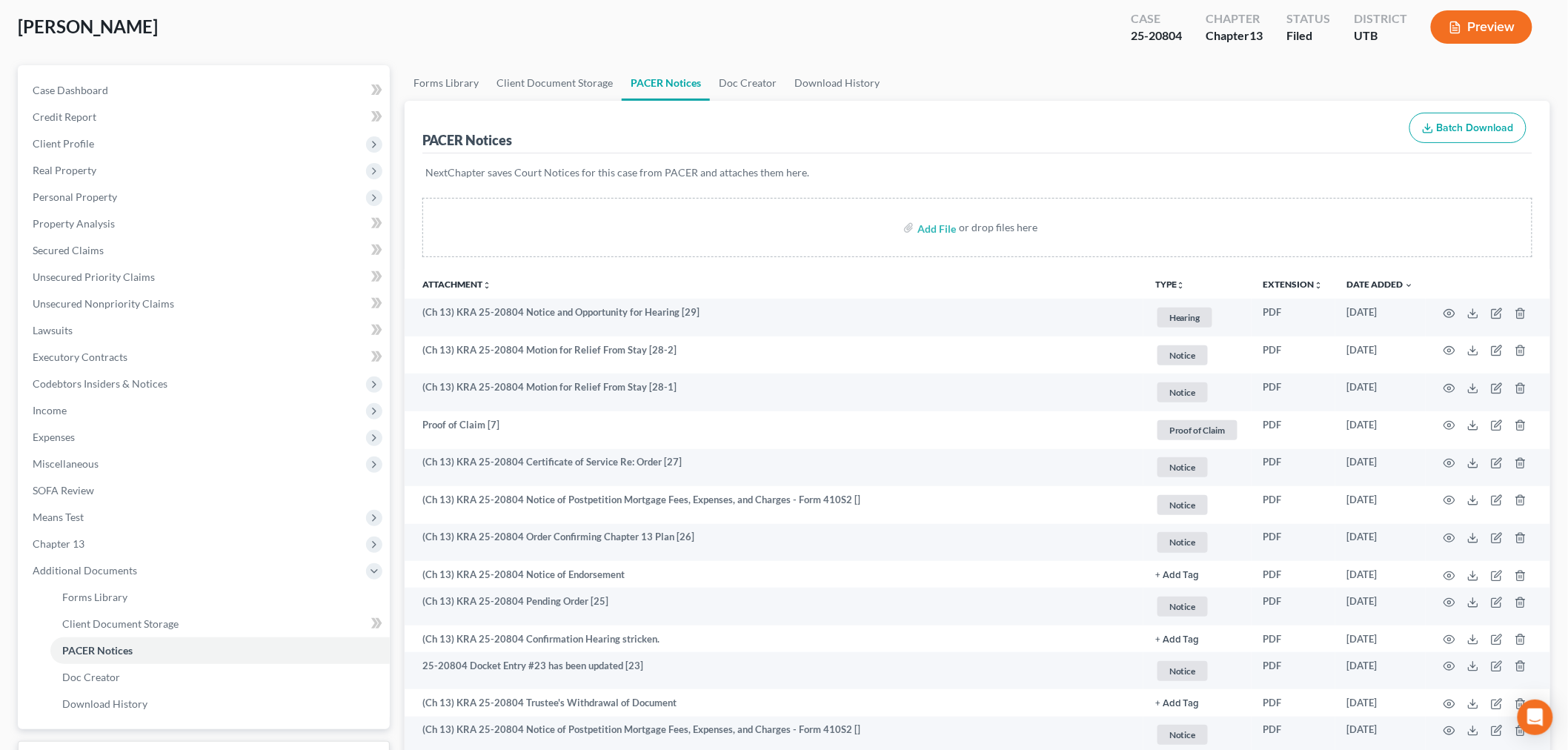
scroll to position [0, 0]
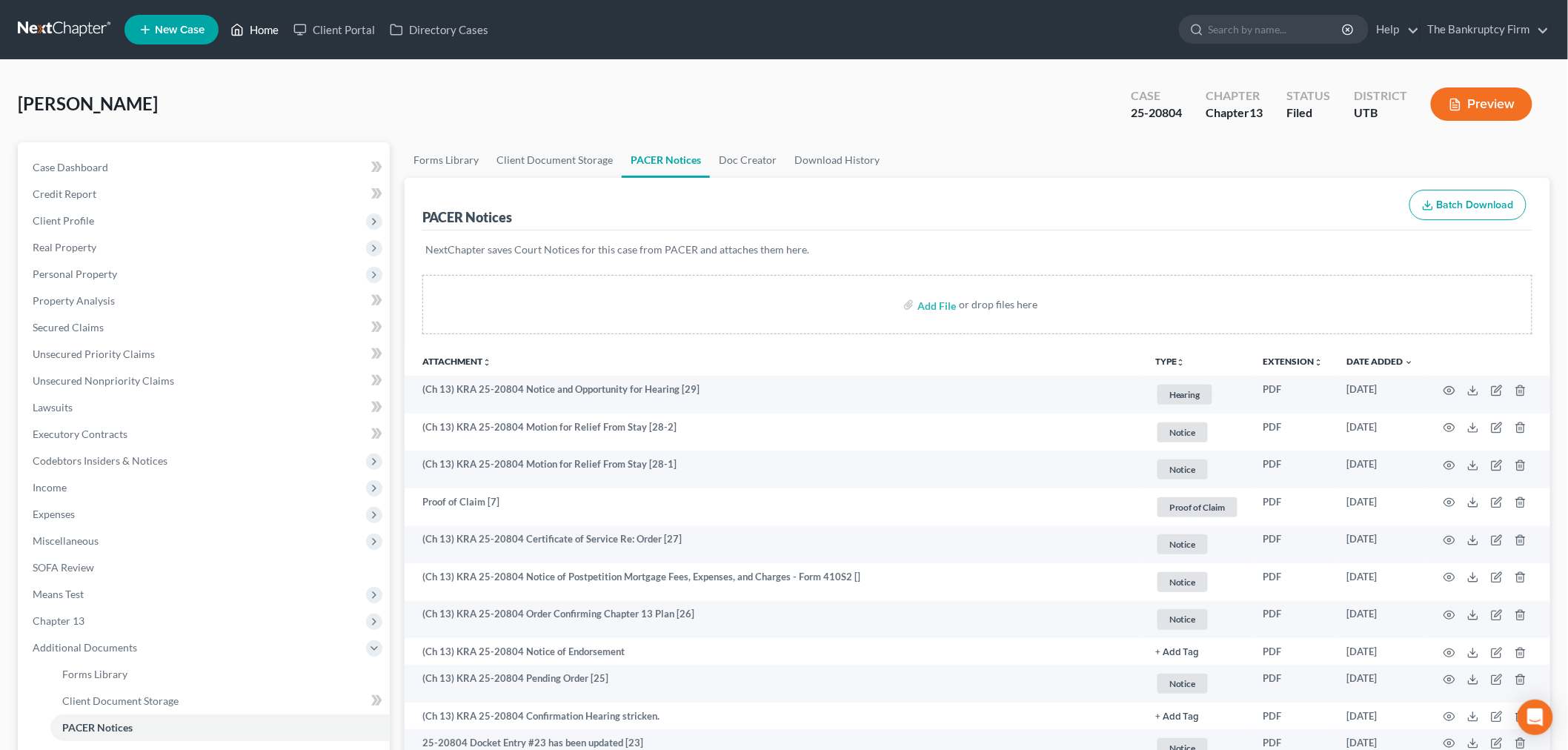
click at [269, 27] on link "Home" at bounding box center [254, 29] width 63 height 27
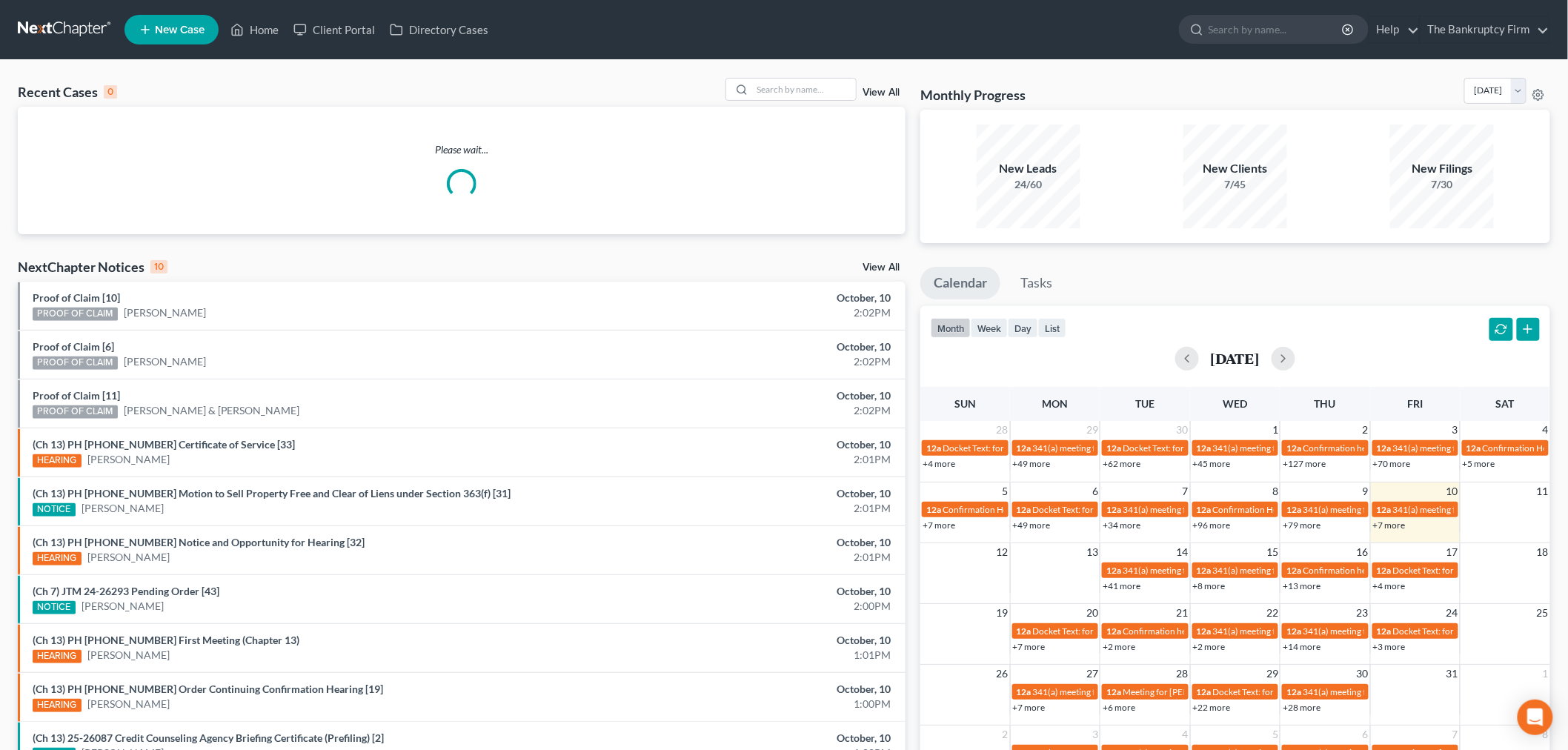
click at [882, 91] on link "View All" at bounding box center [880, 93] width 37 height 11
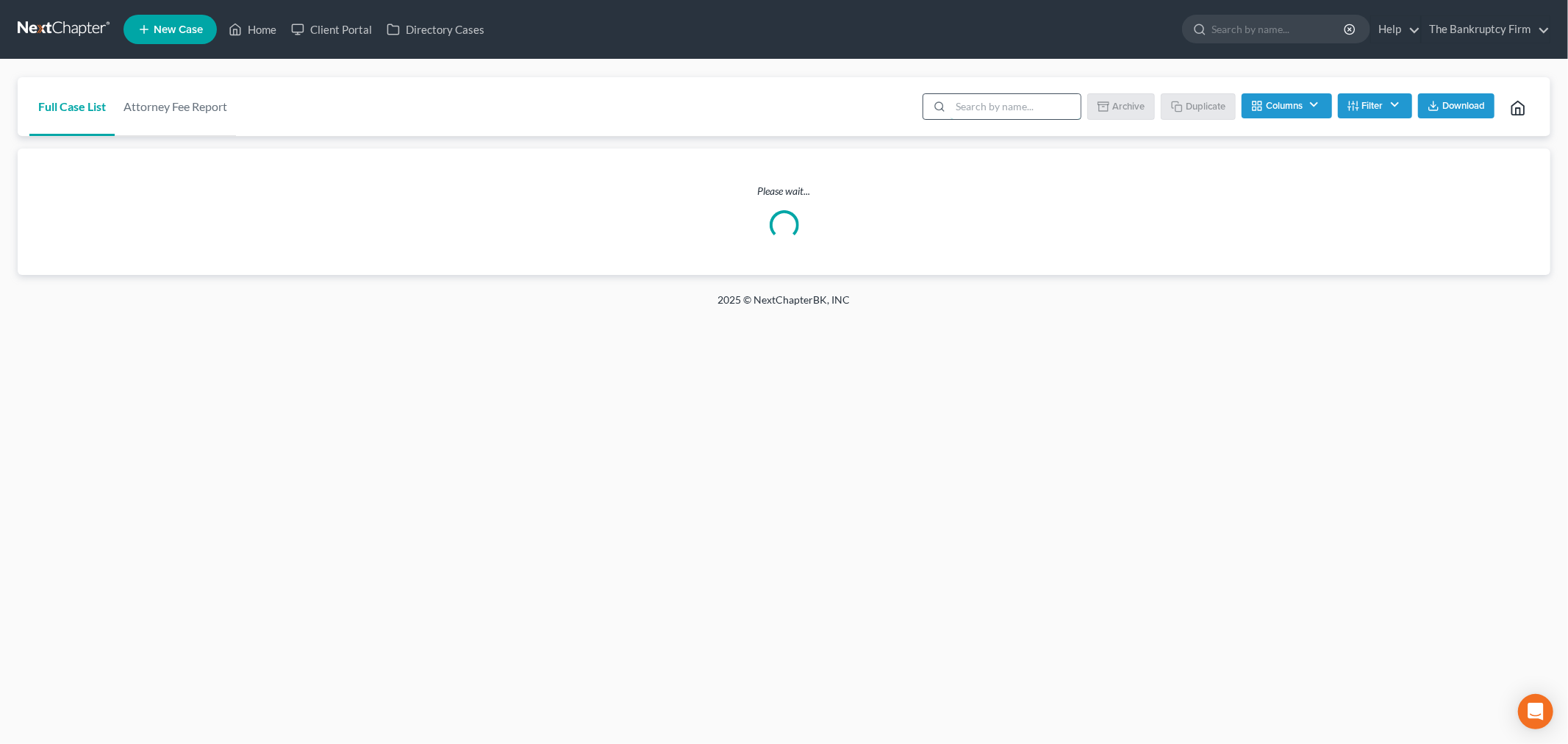
click at [975, 103] on input "search" at bounding box center [1016, 107] width 130 height 25
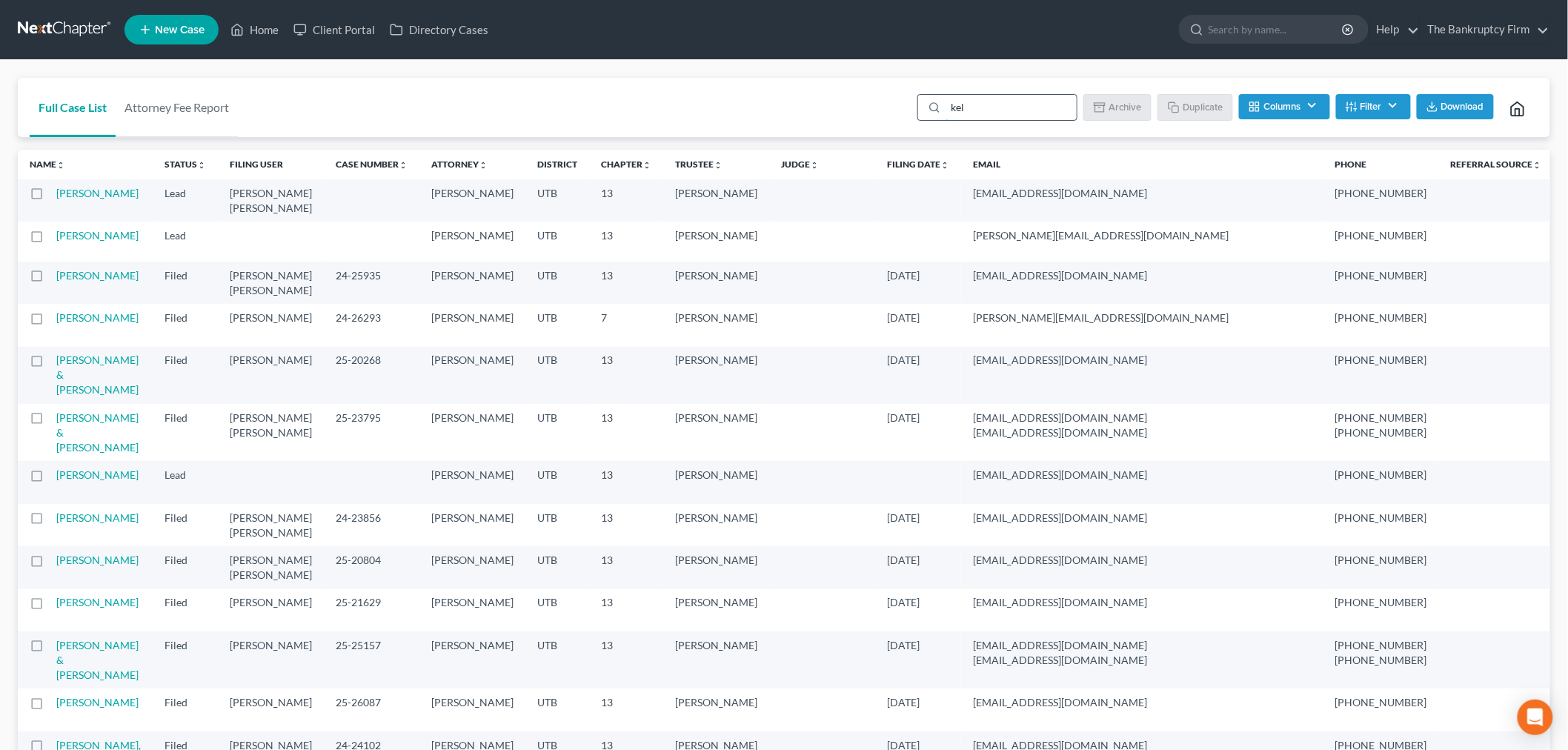
type input "kels"
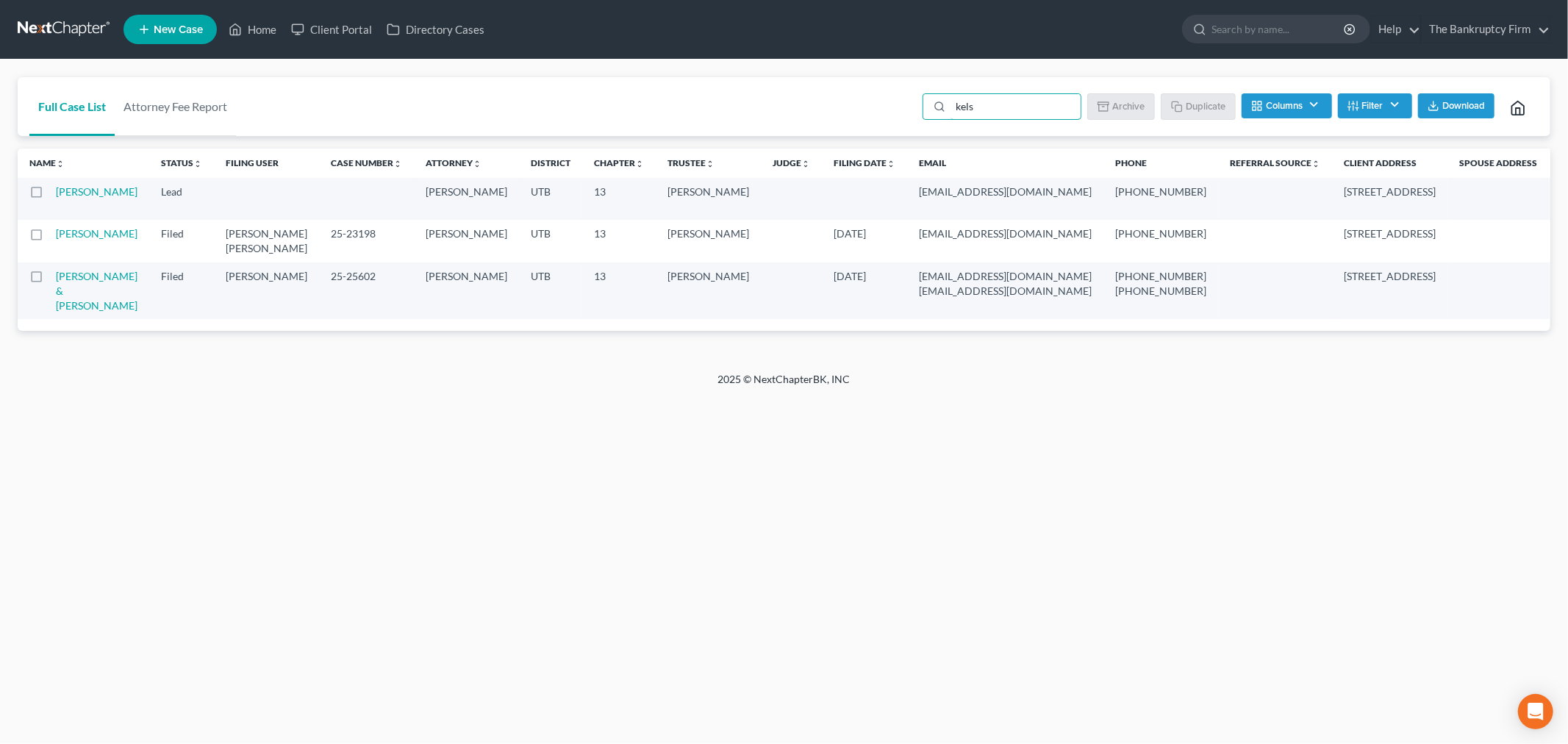
click at [94, 201] on td "[PERSON_NAME]" at bounding box center [103, 198] width 94 height 42
click at [94, 195] on link "[PERSON_NAME]" at bounding box center [97, 191] width 82 height 13
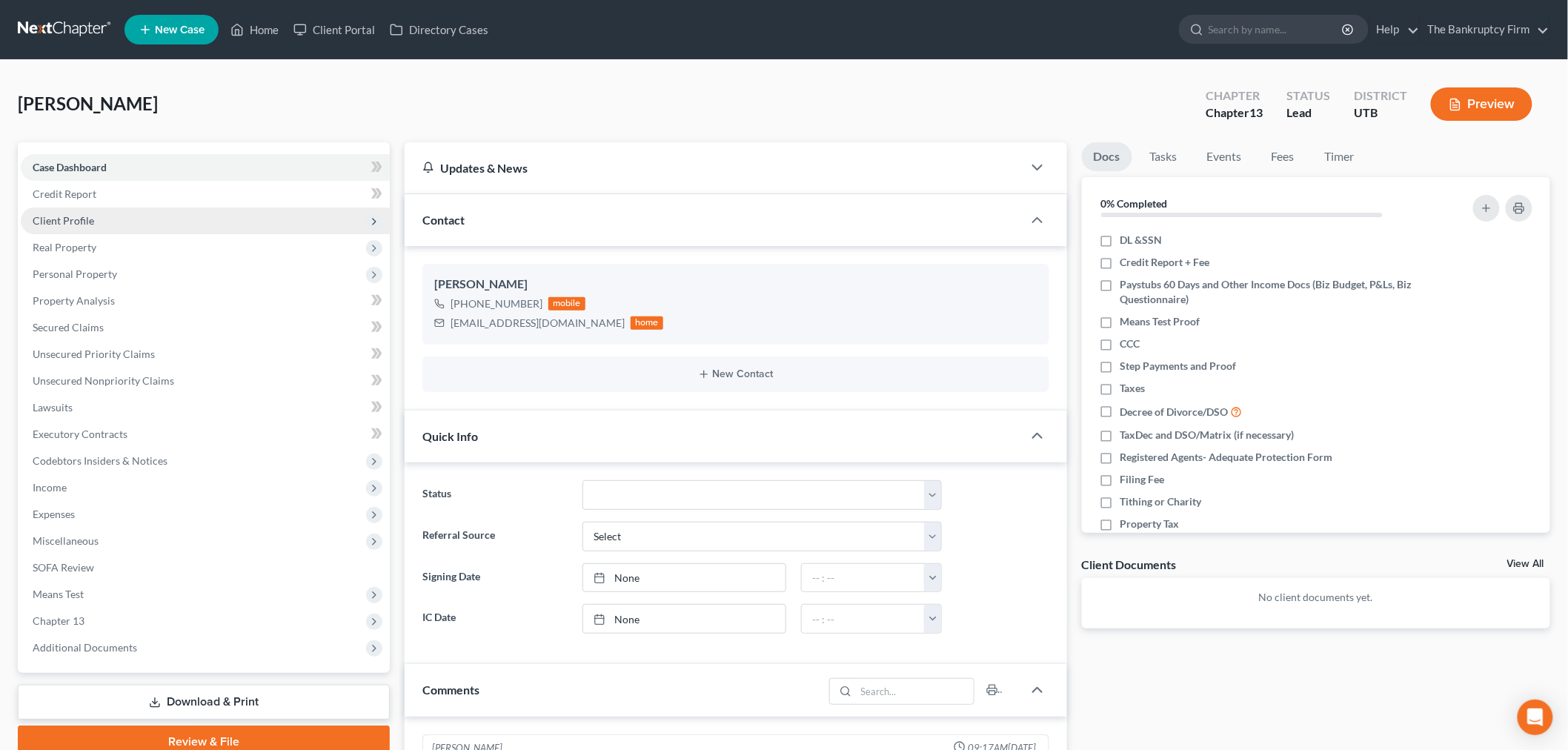
scroll to position [72, 0]
click at [154, 224] on span "Client Profile" at bounding box center [205, 220] width 369 height 27
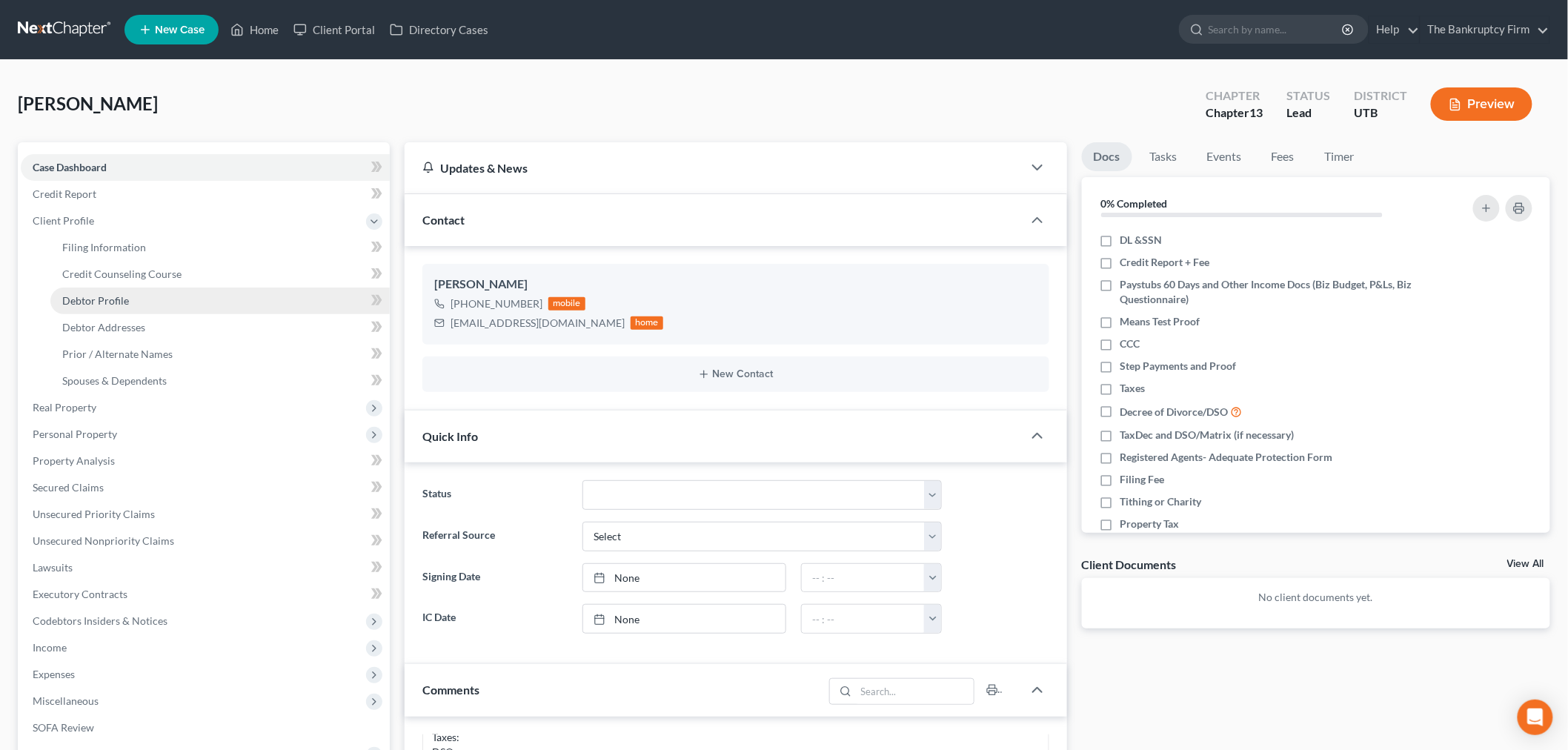
click at [163, 302] on link "Debtor Profile" at bounding box center [220, 300] width 340 height 27
select select "0"
